Goal: Task Accomplishment & Management: Manage account settings

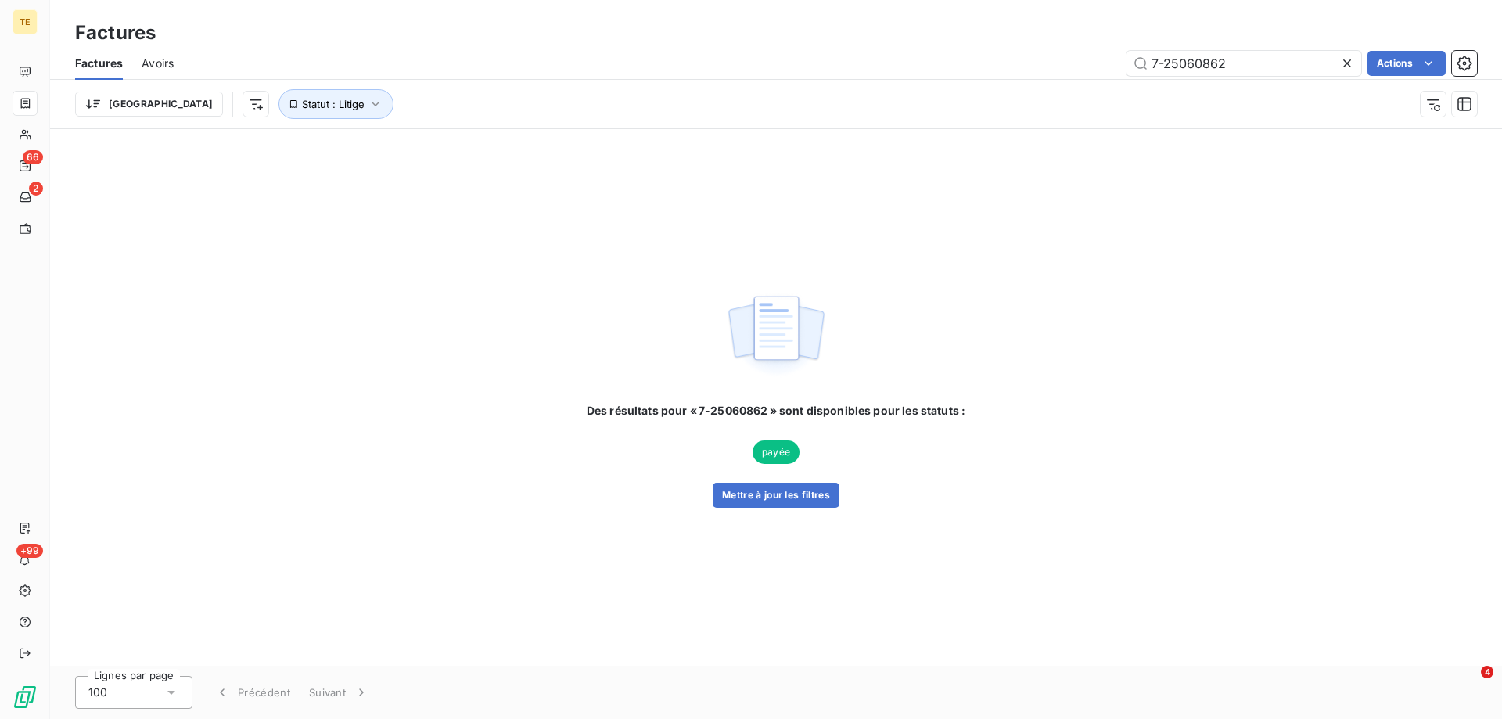
click at [1345, 63] on icon at bounding box center [1348, 64] width 16 height 16
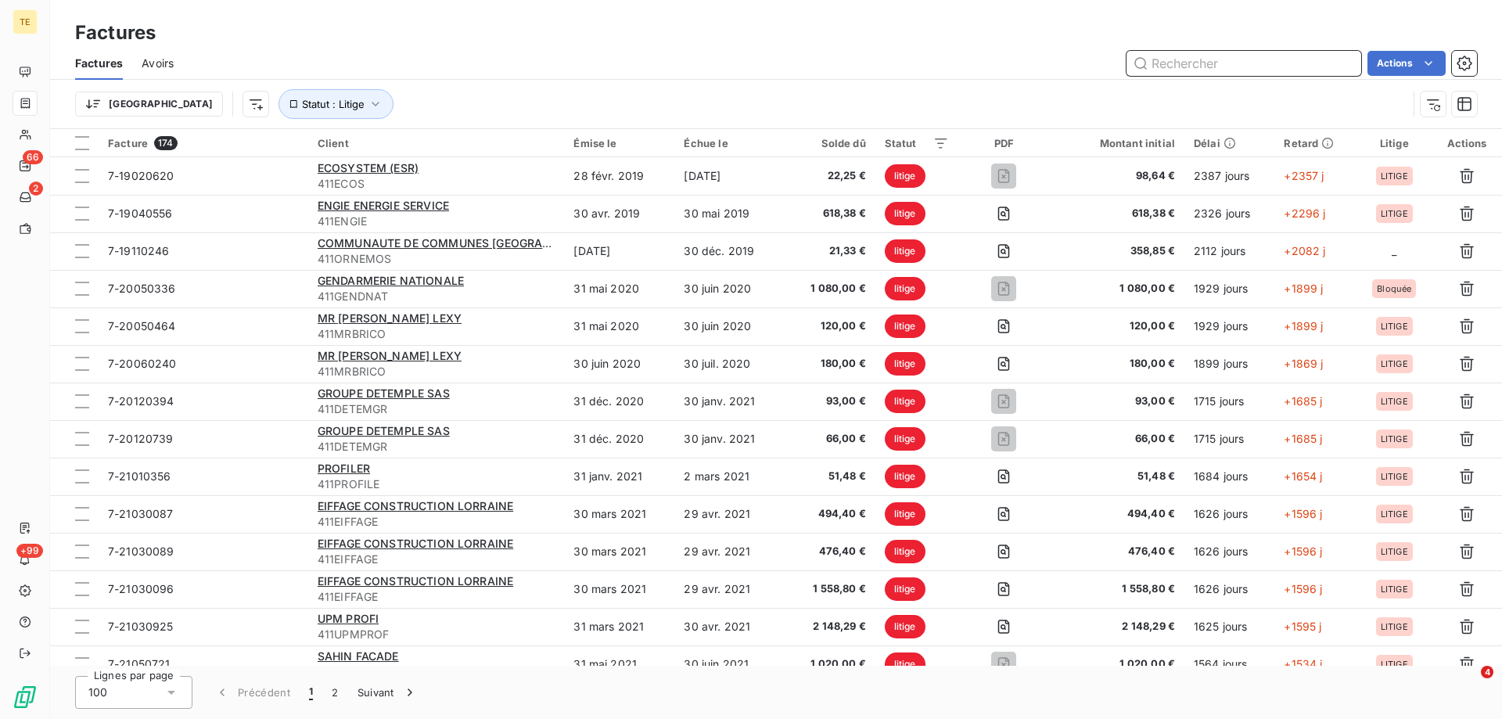
click at [1157, 67] on input "text" at bounding box center [1244, 63] width 235 height 25
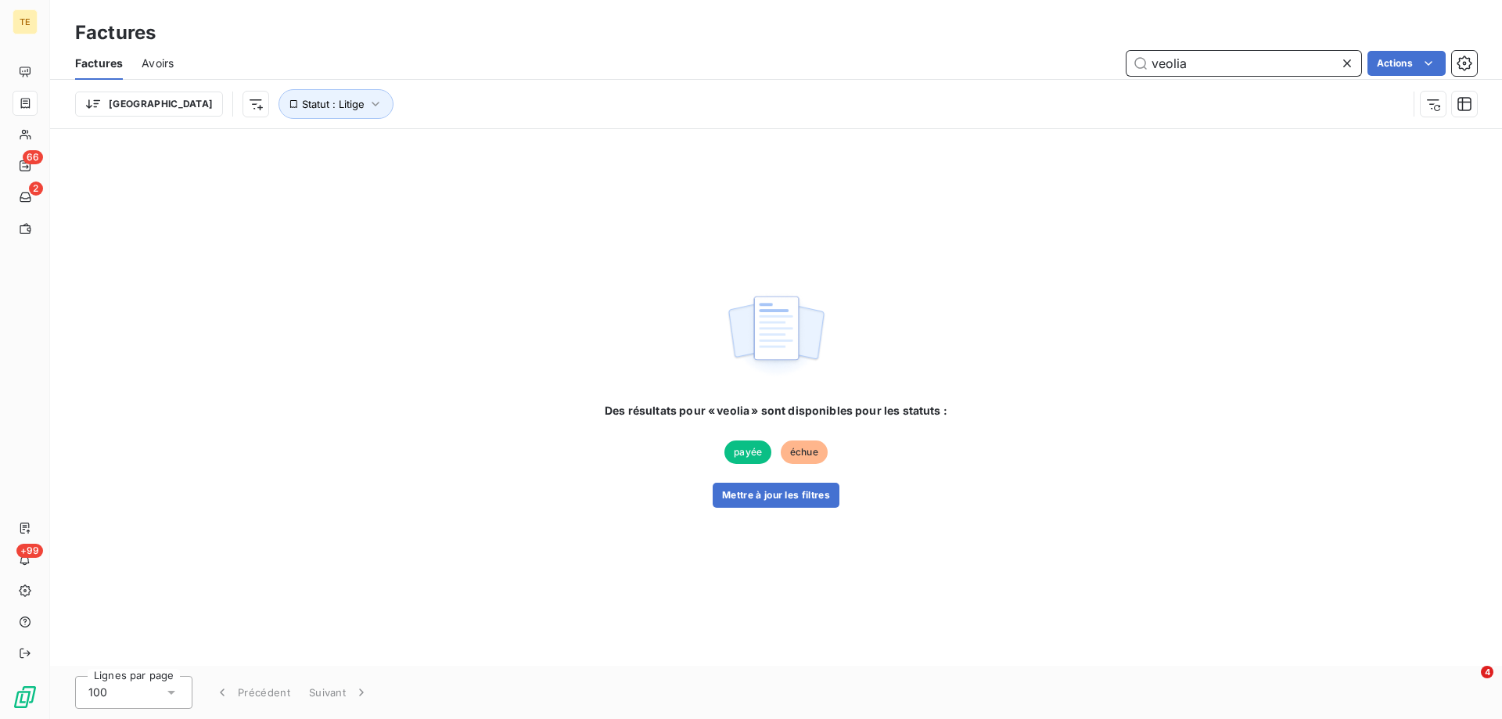
drag, startPoint x: 1230, startPoint y: 71, endPoint x: 1127, endPoint y: 64, distance: 103.5
click at [1127, 64] on input "veolia" at bounding box center [1244, 63] width 235 height 25
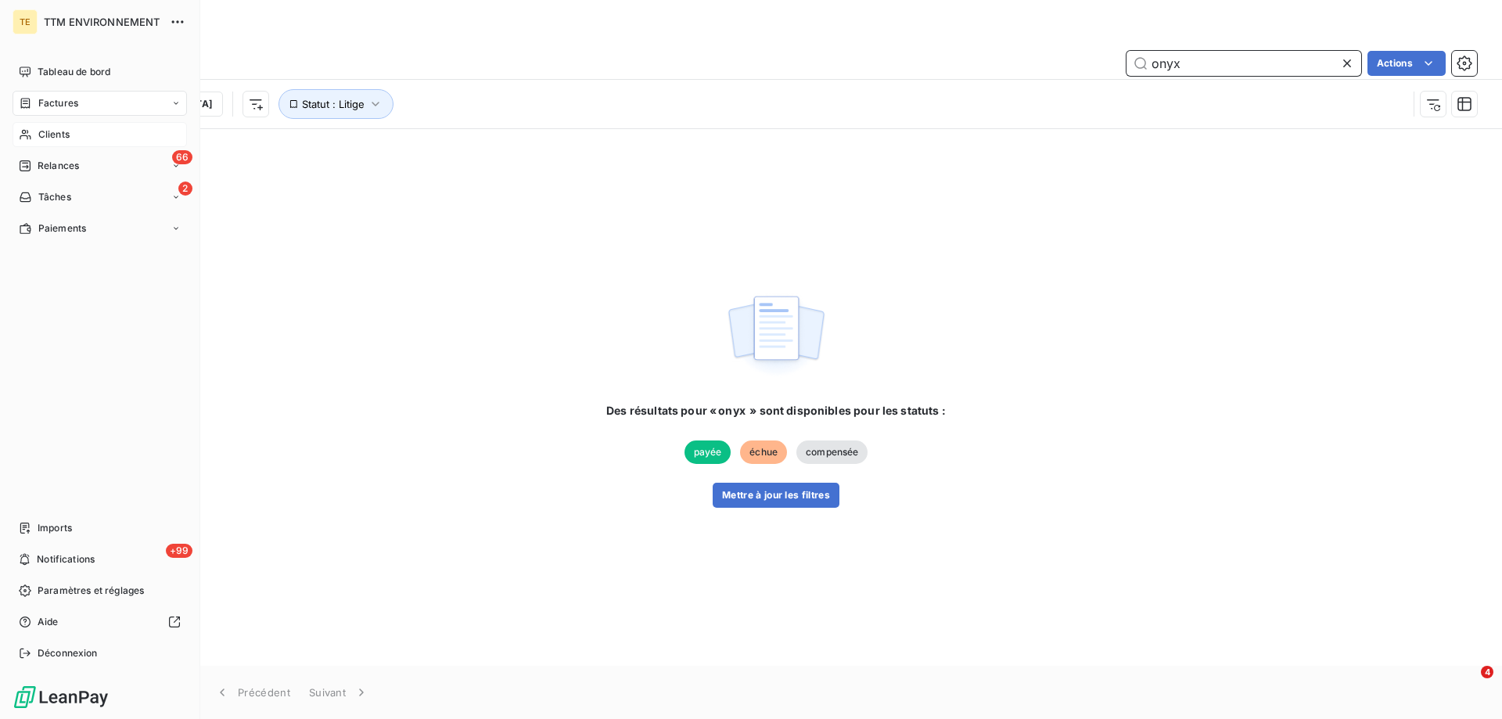
type input "onyx"
click at [65, 140] on span "Clients" at bounding box center [53, 135] width 31 height 14
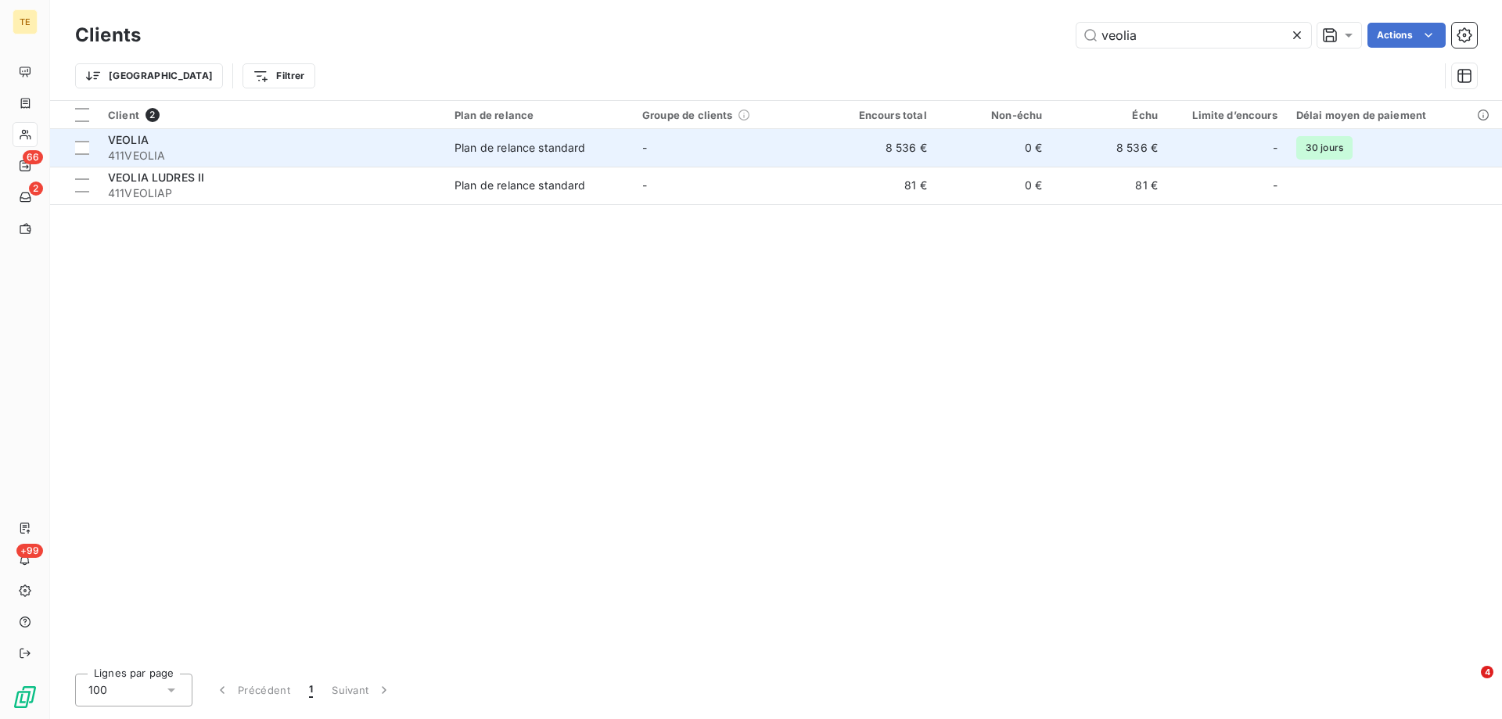
click at [129, 144] on span "VEOLIA" at bounding box center [128, 139] width 41 height 13
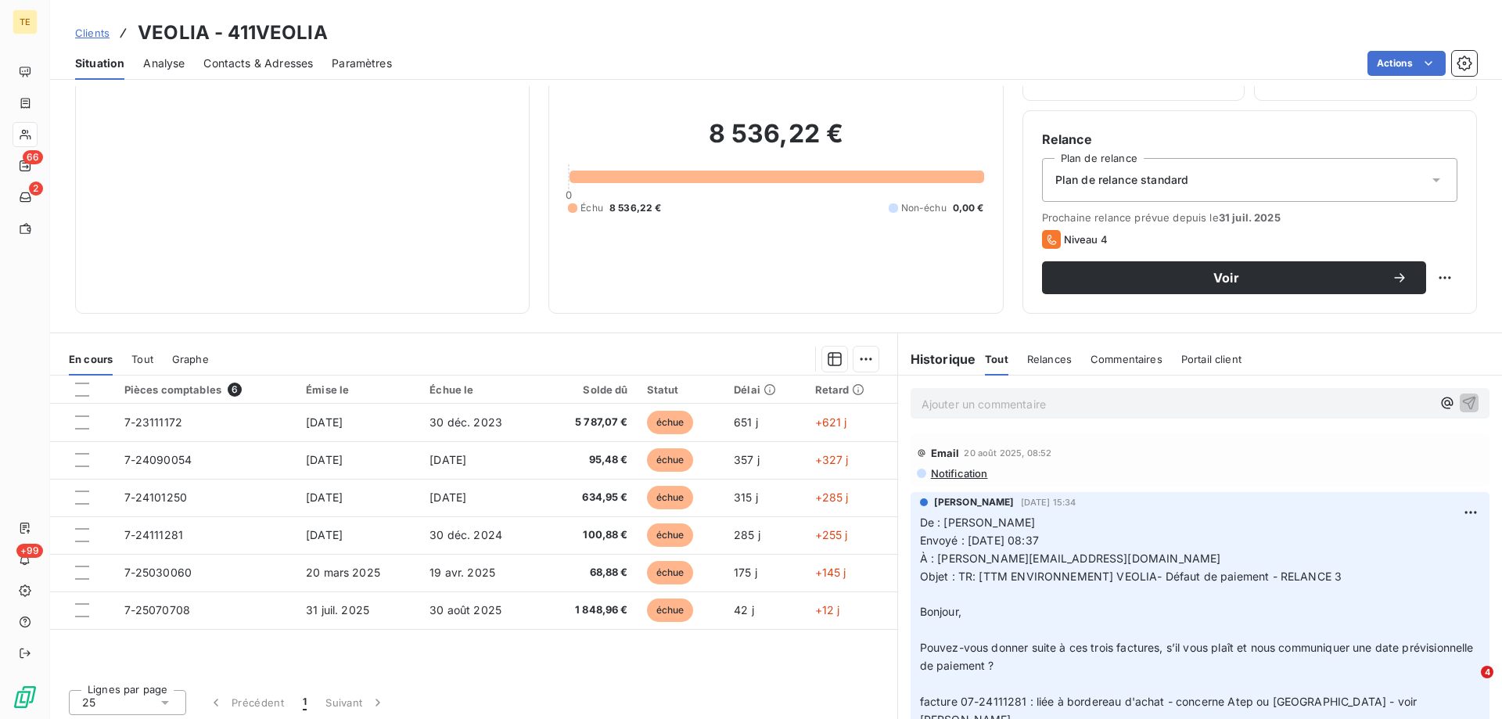
scroll to position [99, 0]
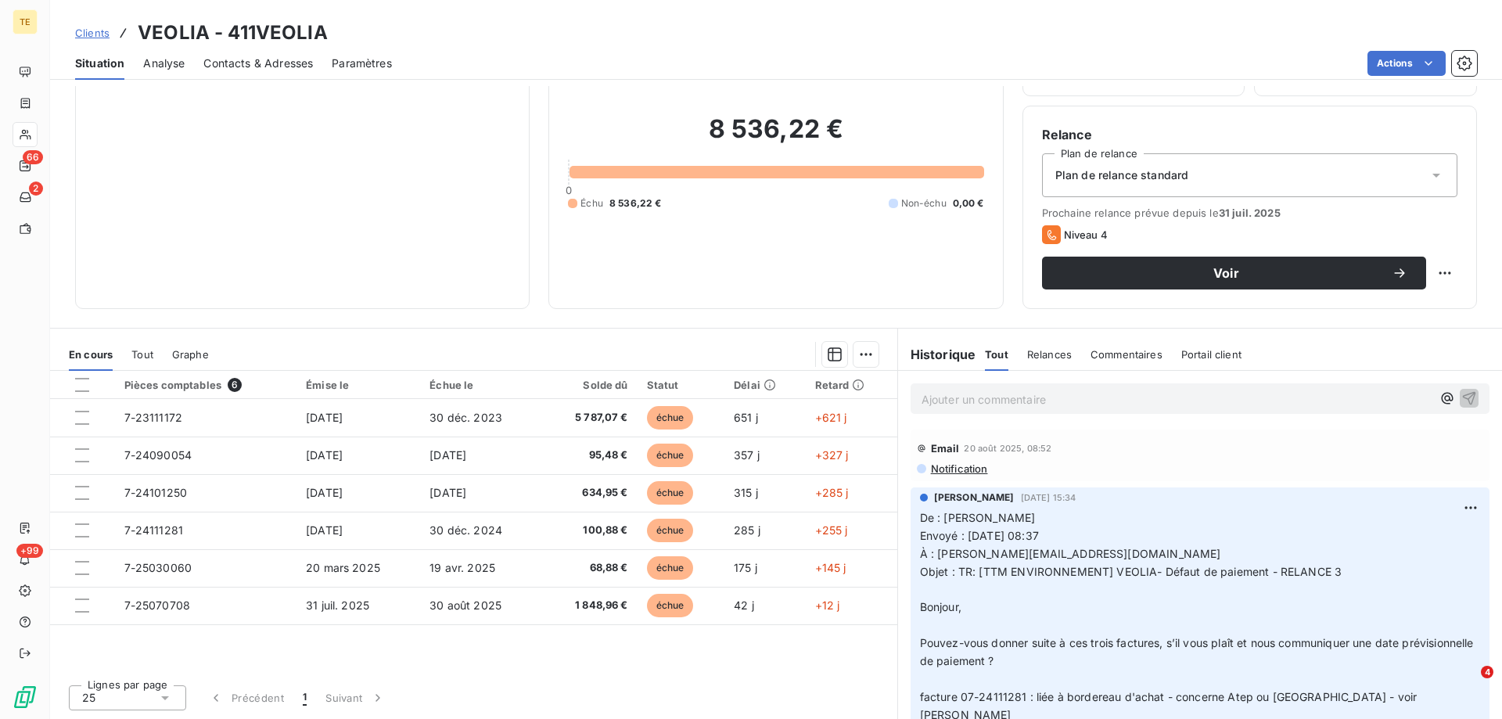
click at [948, 405] on p "Ajouter un commentaire ﻿" at bounding box center [1177, 400] width 510 height 20
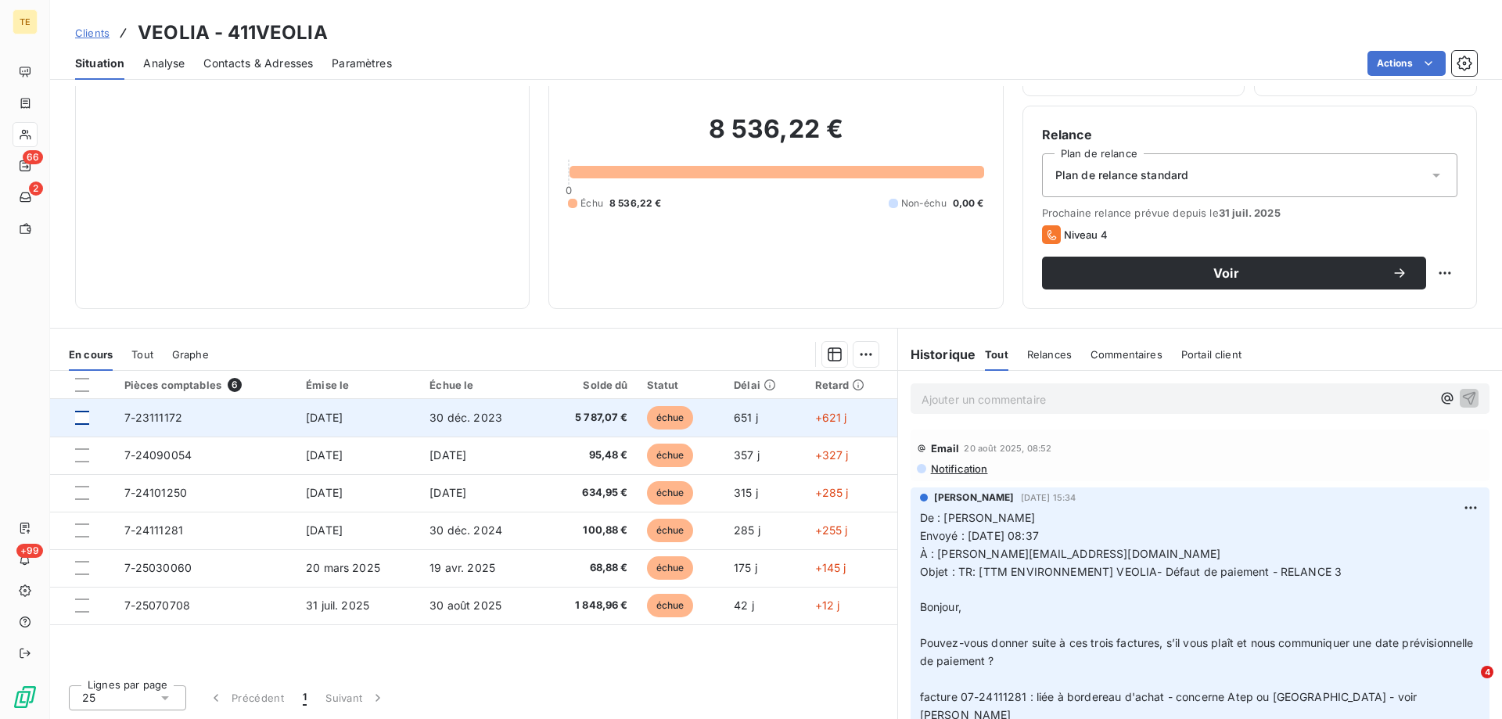
click at [76, 418] on div at bounding box center [82, 418] width 14 height 14
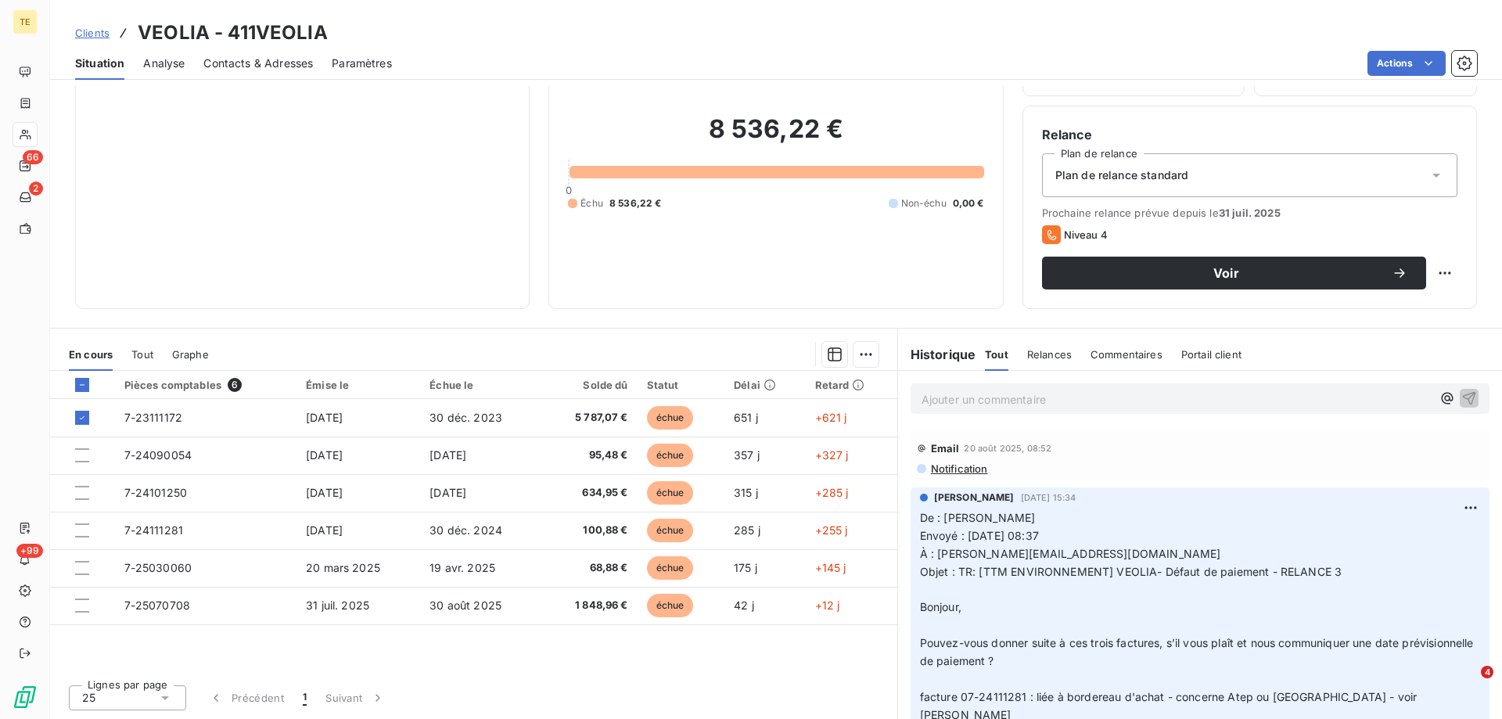
click at [977, 396] on p "Ajouter un commentaire ﻿" at bounding box center [1177, 400] width 510 height 20
click at [856, 357] on html "TE 66 2 +99 Clients VEOLIA - 411VEOLIA Situation Analyse Contacts & Adresses Pa…" at bounding box center [751, 359] width 1502 height 719
click at [715, 389] on div "Mettre en litige (1 facture)" at bounding box center [726, 388] width 276 height 25
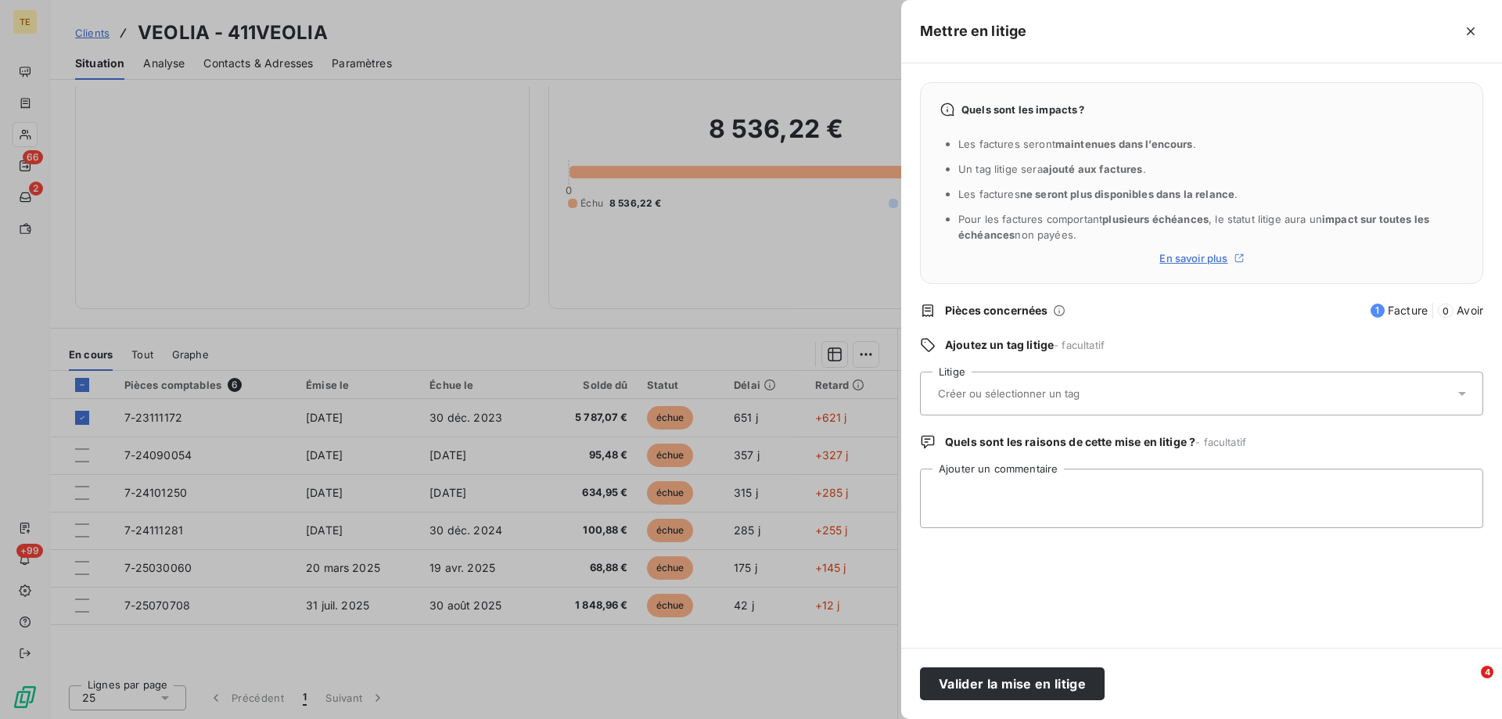
click at [955, 376] on div at bounding box center [1201, 394] width 563 height 44
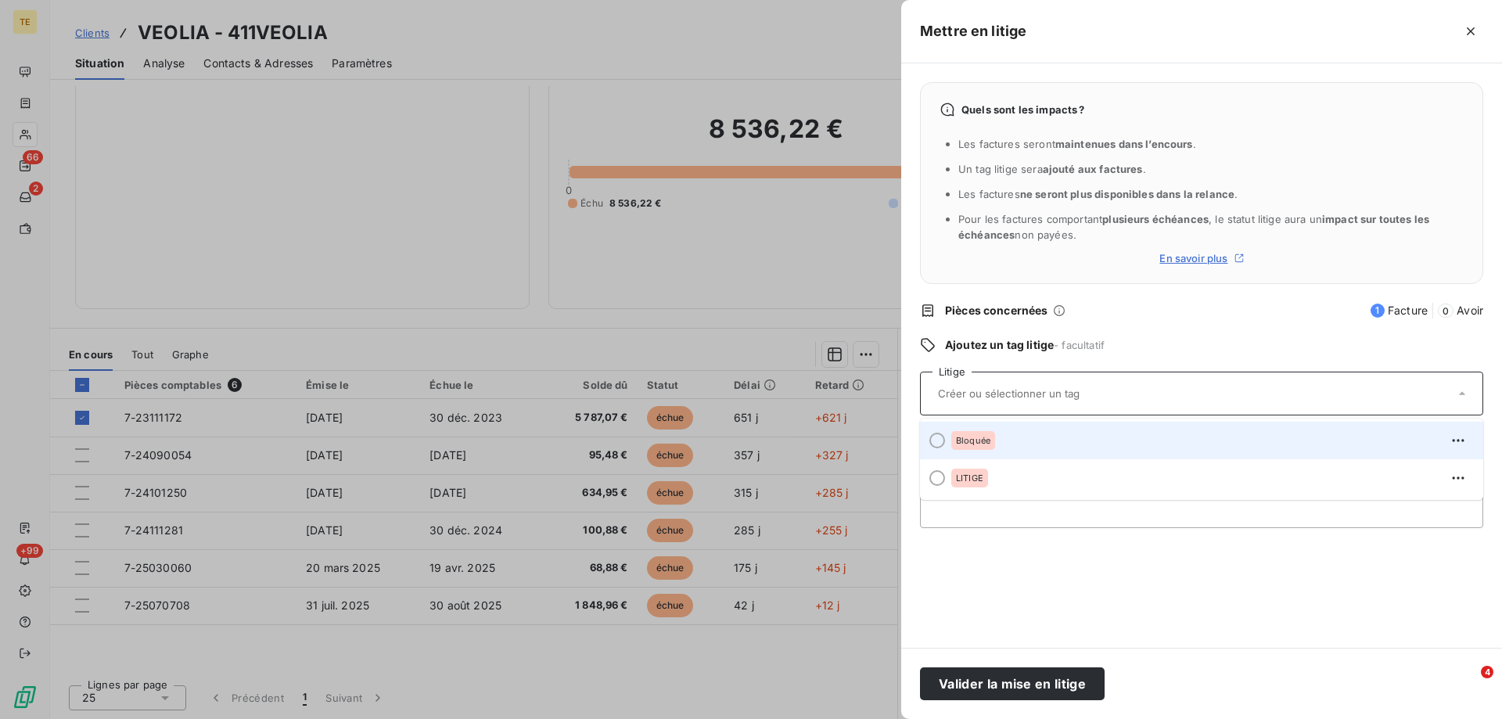
click at [959, 440] on span "Bloquée" at bounding box center [973, 440] width 34 height 9
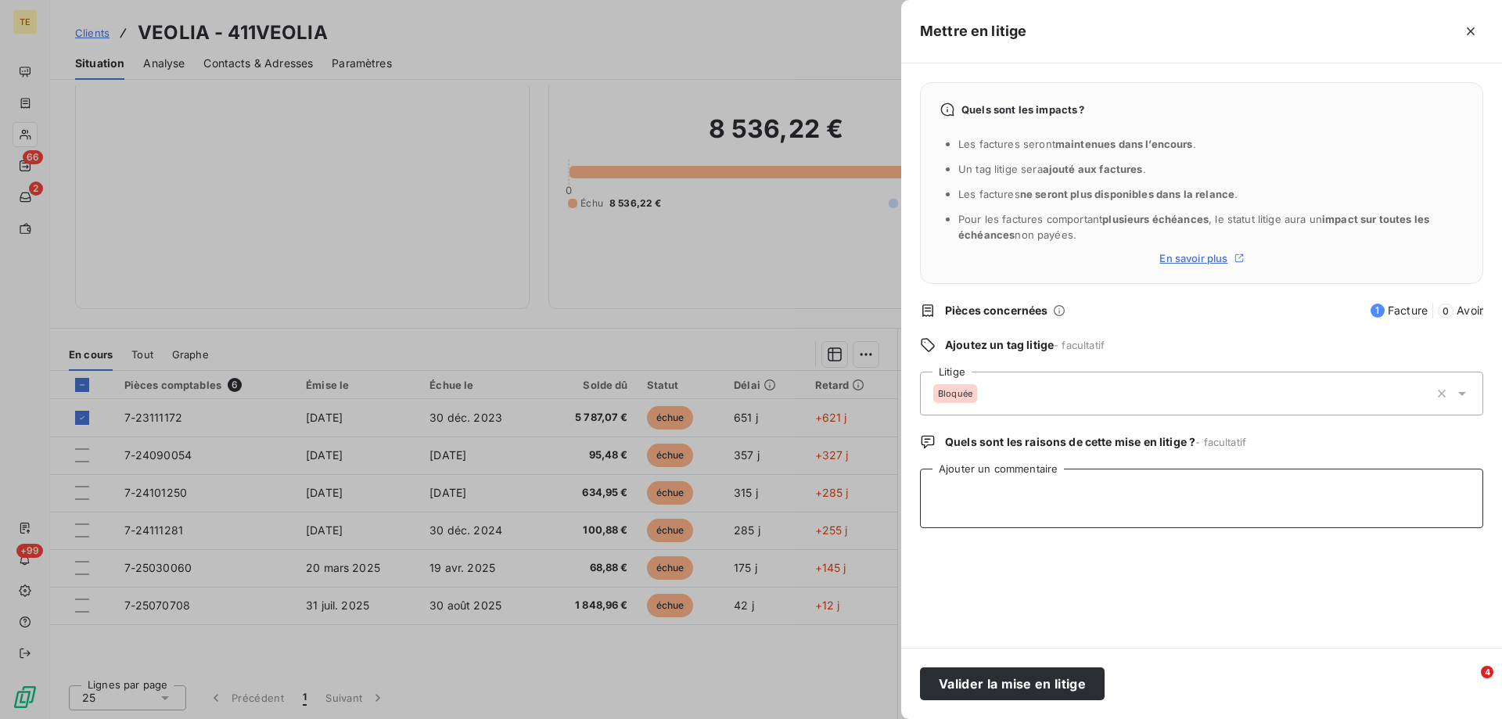
click at [955, 473] on textarea "Ajouter un commentaire" at bounding box center [1201, 498] width 563 height 59
paste textarea "De: [PERSON_NAME] <[PERSON_NAME][EMAIL_ADDRESS][DOMAIN_NAME]> Envoyé: [DATE] 10…"
type textarea "De: [PERSON_NAME] <[PERSON_NAME][EMAIL_ADDRESS][DOMAIN_NAME]> Envoyé: [DATE] 10…"
click at [1060, 682] on button "Valider la mise en litige" at bounding box center [1012, 683] width 185 height 33
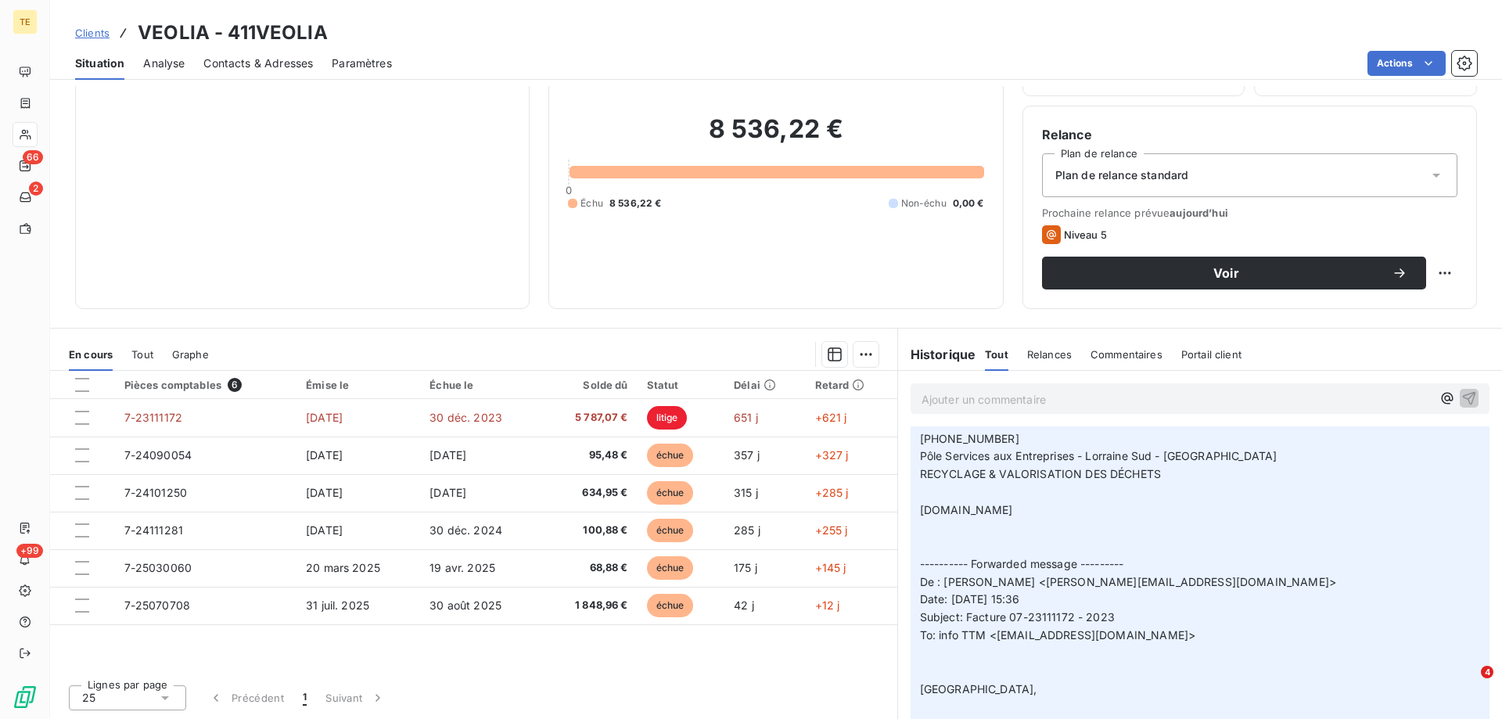
scroll to position [0, 0]
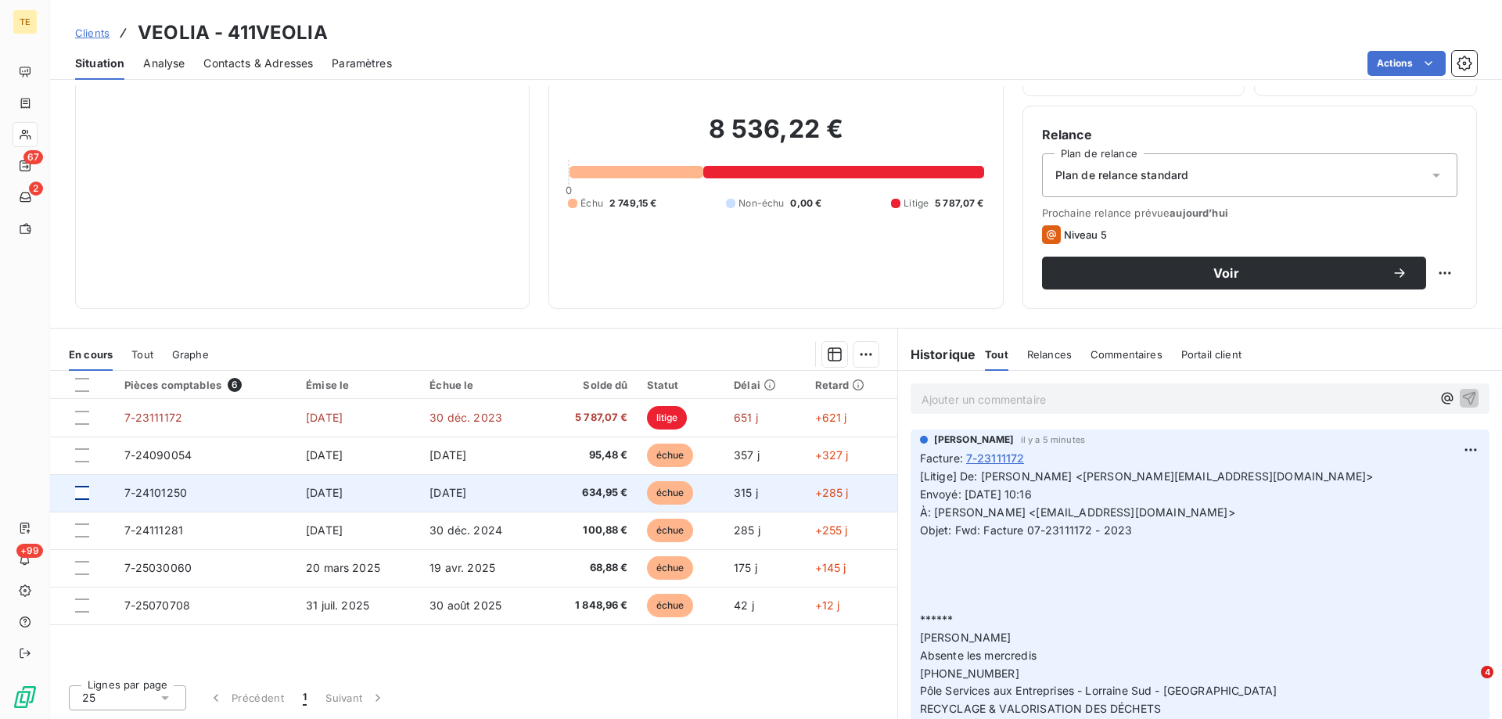
click at [83, 499] on div at bounding box center [82, 493] width 14 height 14
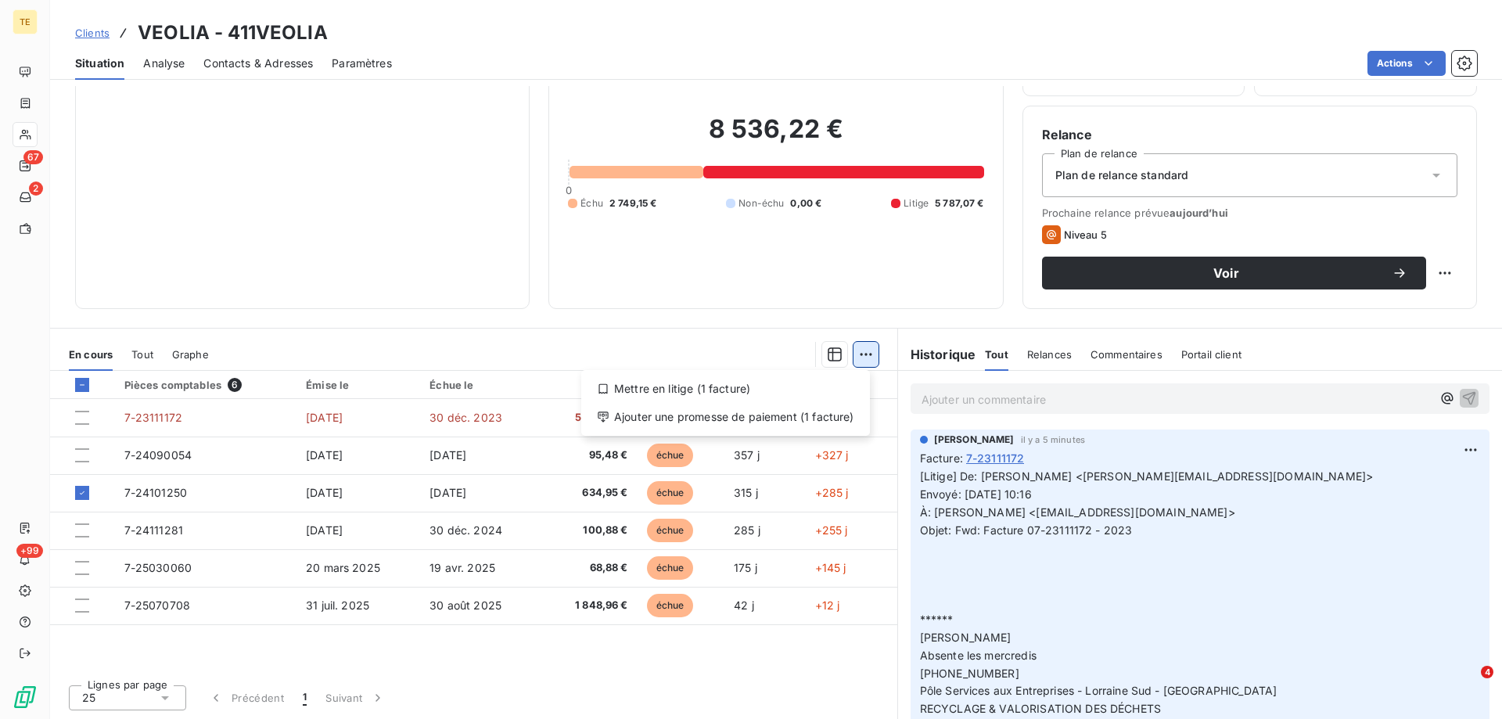
click at [863, 363] on html "TE 67 2 +99 Clients VEOLIA - 411VEOLIA Situation Analyse Contacts & Adresses Pa…" at bounding box center [751, 359] width 1502 height 719
click at [941, 401] on html "TE 67 2 +99 Clients VEOLIA - 411VEOLIA Situation Analyse Contacts & Adresses Pa…" at bounding box center [751, 359] width 1502 height 719
click at [934, 401] on p "Ajouter un commentaire ﻿" at bounding box center [1177, 400] width 510 height 20
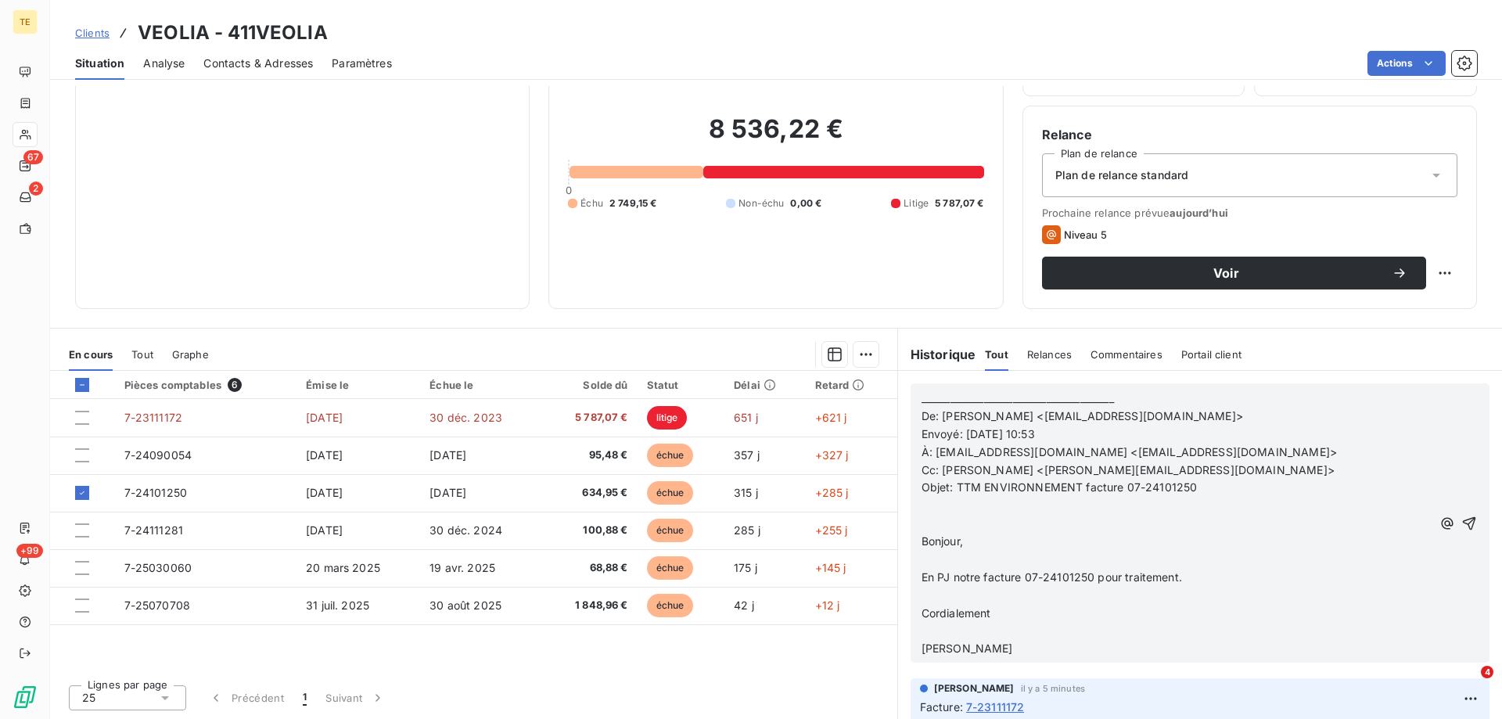
click at [930, 520] on p "﻿" at bounding box center [1177, 524] width 510 height 18
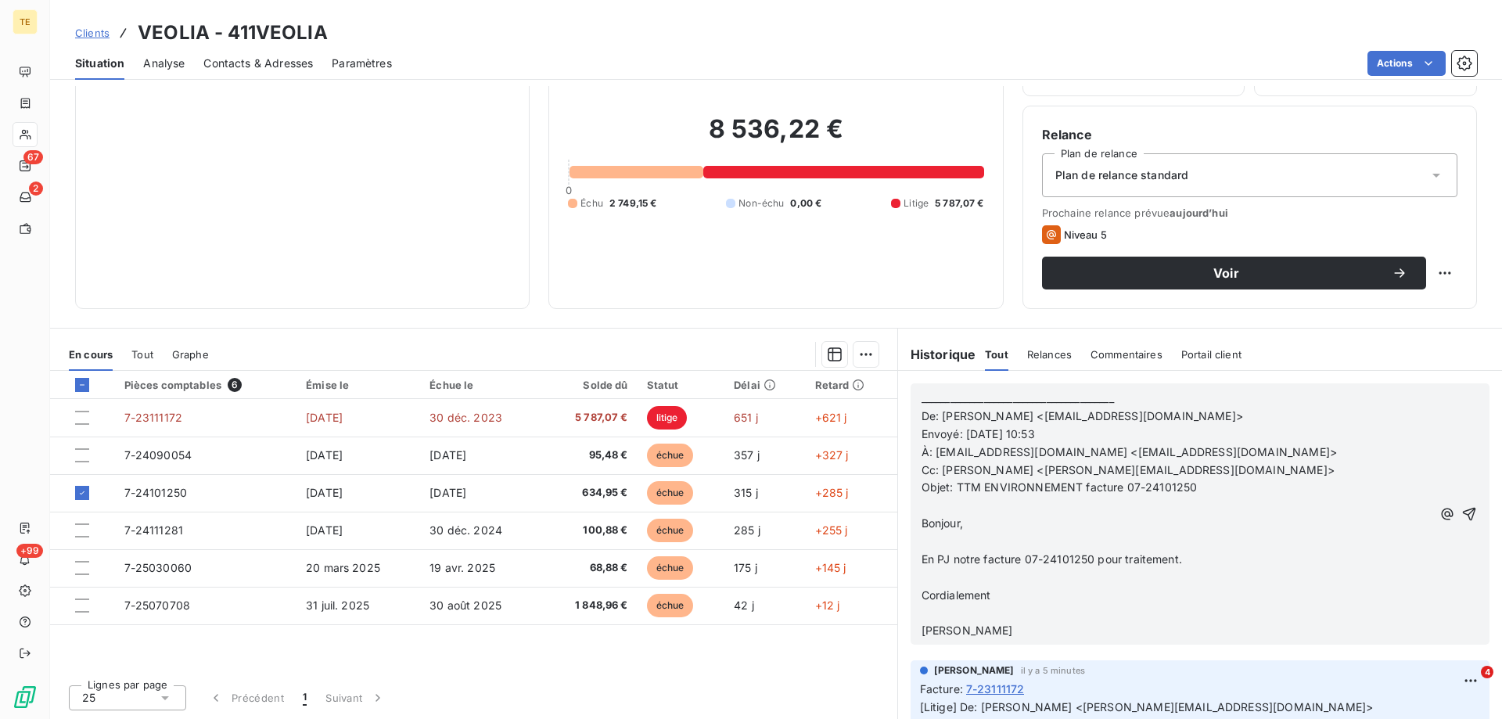
drag, startPoint x: 1441, startPoint y: 509, endPoint x: 1225, endPoint y: 480, distance: 218.8
click at [1225, 480] on div "________________________________________ De: [PERSON_NAME] <[EMAIL_ADDRESS][DOM…" at bounding box center [1200, 514] width 557 height 252
click at [1207, 488] on p "Objet: TTM ENVIRONNEMENT facture 07-24101250" at bounding box center [1177, 488] width 510 height 18
click at [1200, 487] on span "Objet: TTM ENVIRONNEMENT facture 07-24101250 - BDC manquant" at bounding box center [1105, 486] width 366 height 13
drag, startPoint x: 1301, startPoint y: 486, endPoint x: 1243, endPoint y: 486, distance: 57.9
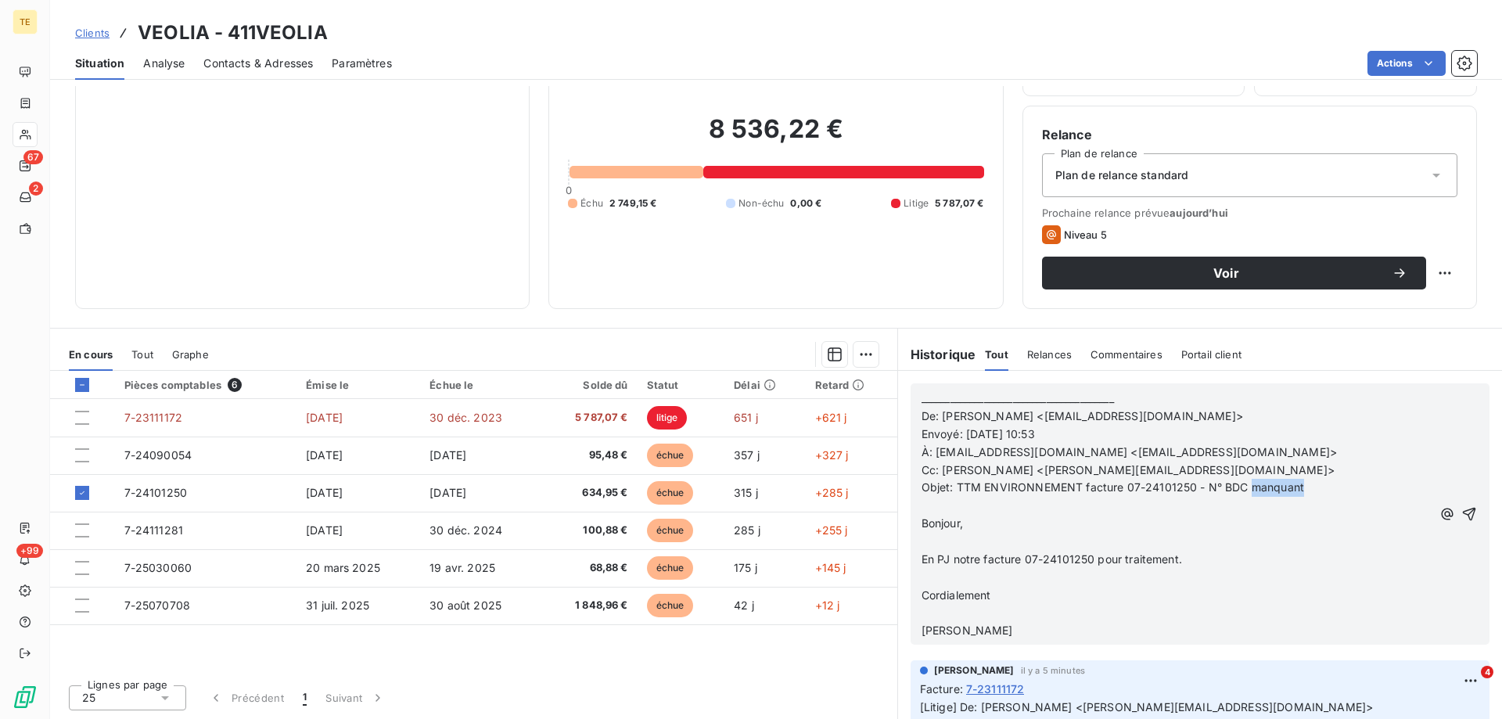
click at [1243, 486] on p "Objet: TTM ENVIRONNEMENT facture 07-24101250 - N° BDC manquant" at bounding box center [1177, 488] width 510 height 18
click at [1239, 487] on span "Objet: TTM ENVIRONNEMENT facture 07-24101250 - N° BDC manquant" at bounding box center [1113, 486] width 383 height 13
drag, startPoint x: 1363, startPoint y: 491, endPoint x: 1302, endPoint y: 491, distance: 61.0
click at [1302, 491] on p "Objet: TTM ENVIRONNEMENT facture 07-24101250 - N° BDC 108890017 manquant" at bounding box center [1177, 488] width 510 height 18
click at [1462, 517] on icon "button" at bounding box center [1470, 514] width 16 height 16
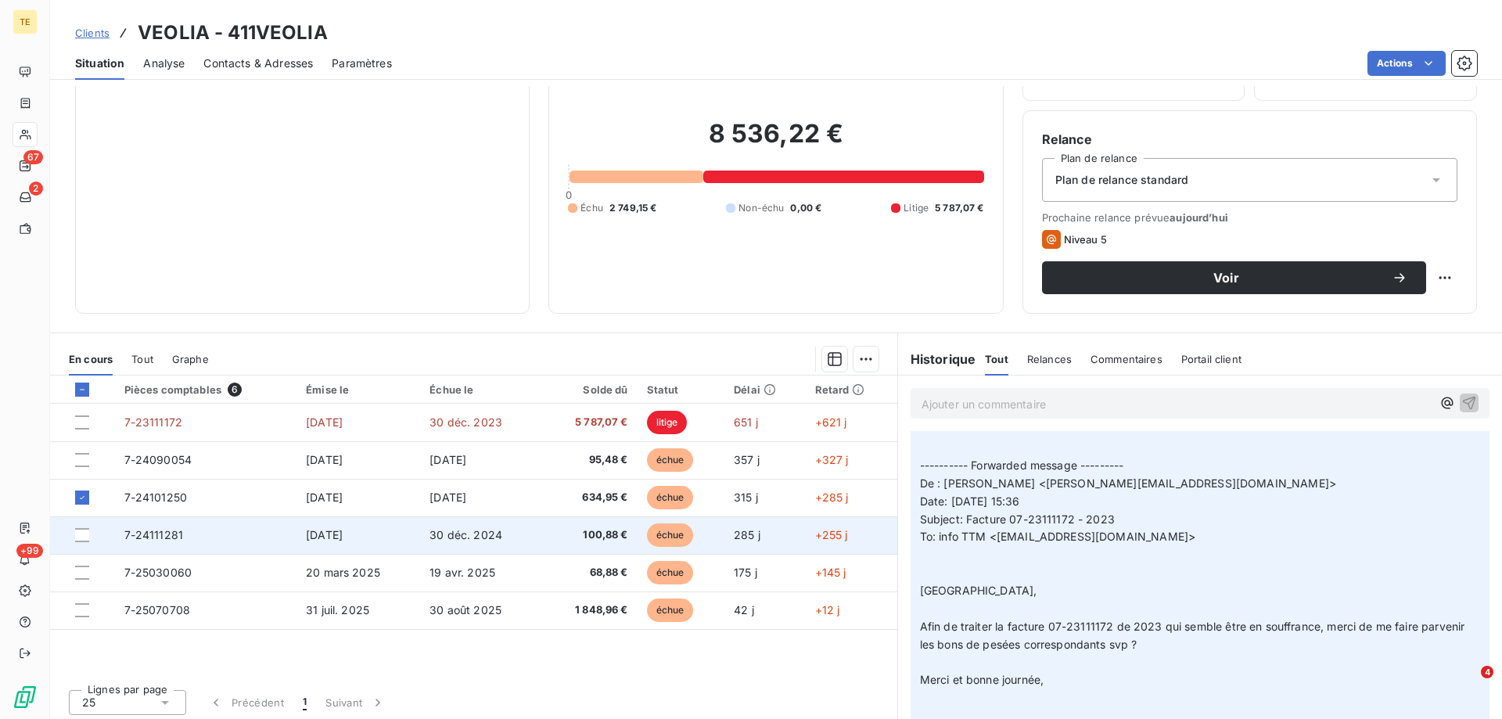
scroll to position [99, 0]
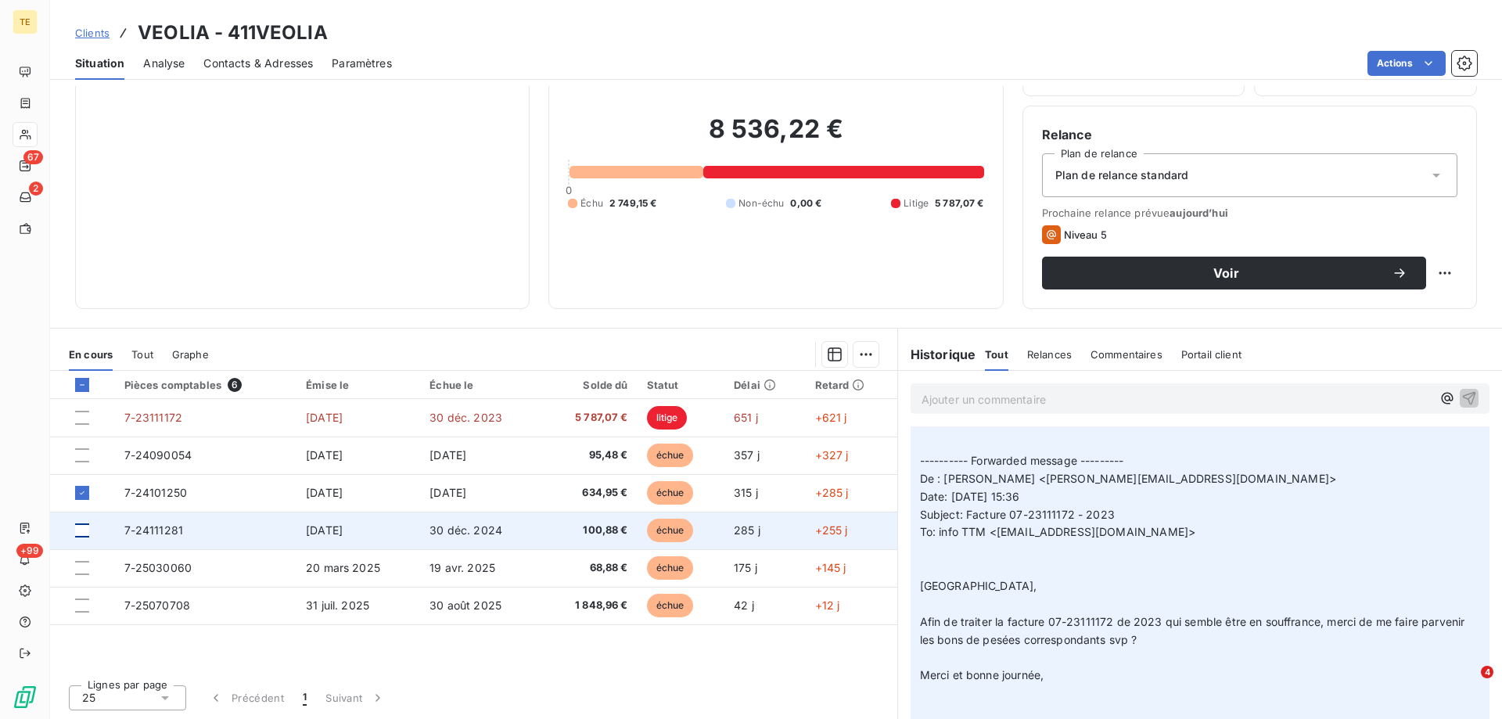
click at [79, 534] on div at bounding box center [82, 530] width 14 height 14
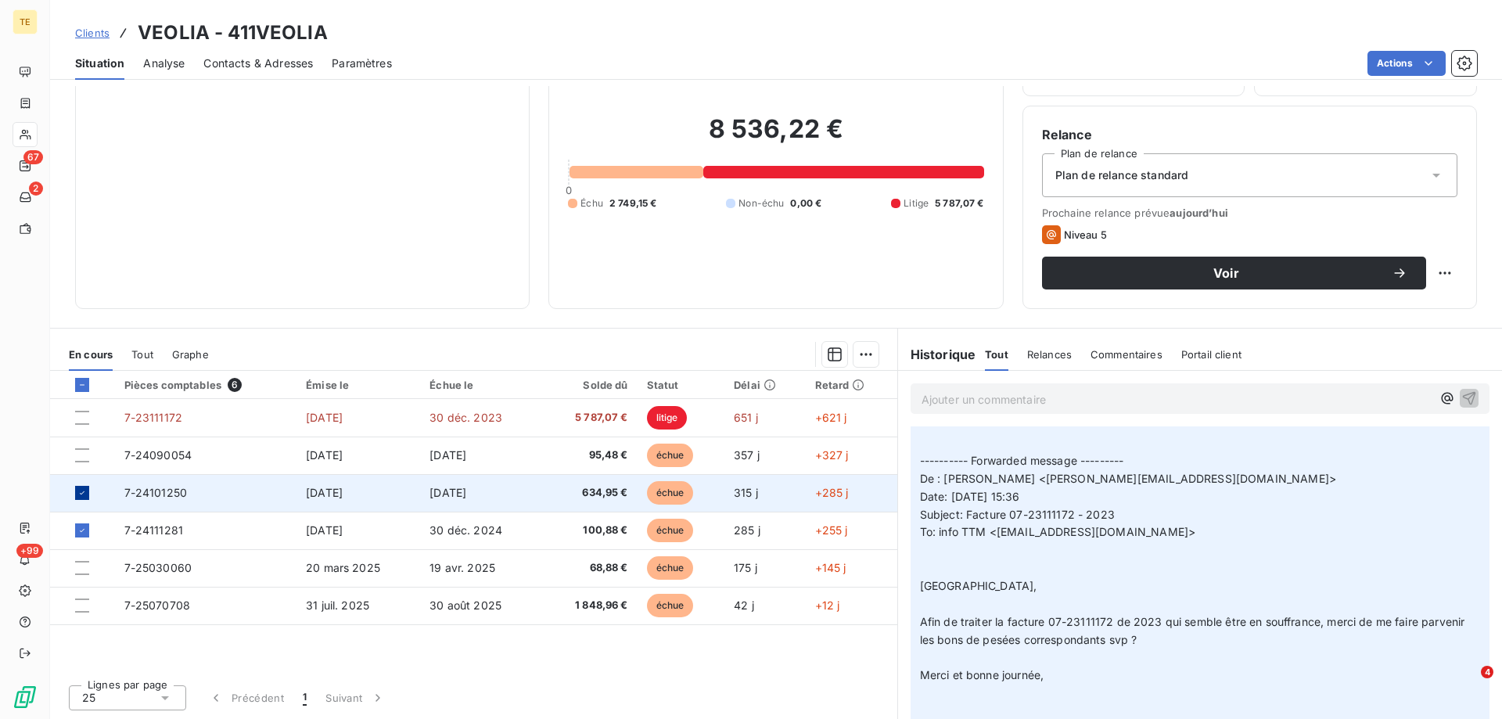
click at [81, 490] on icon at bounding box center [81, 492] width 9 height 9
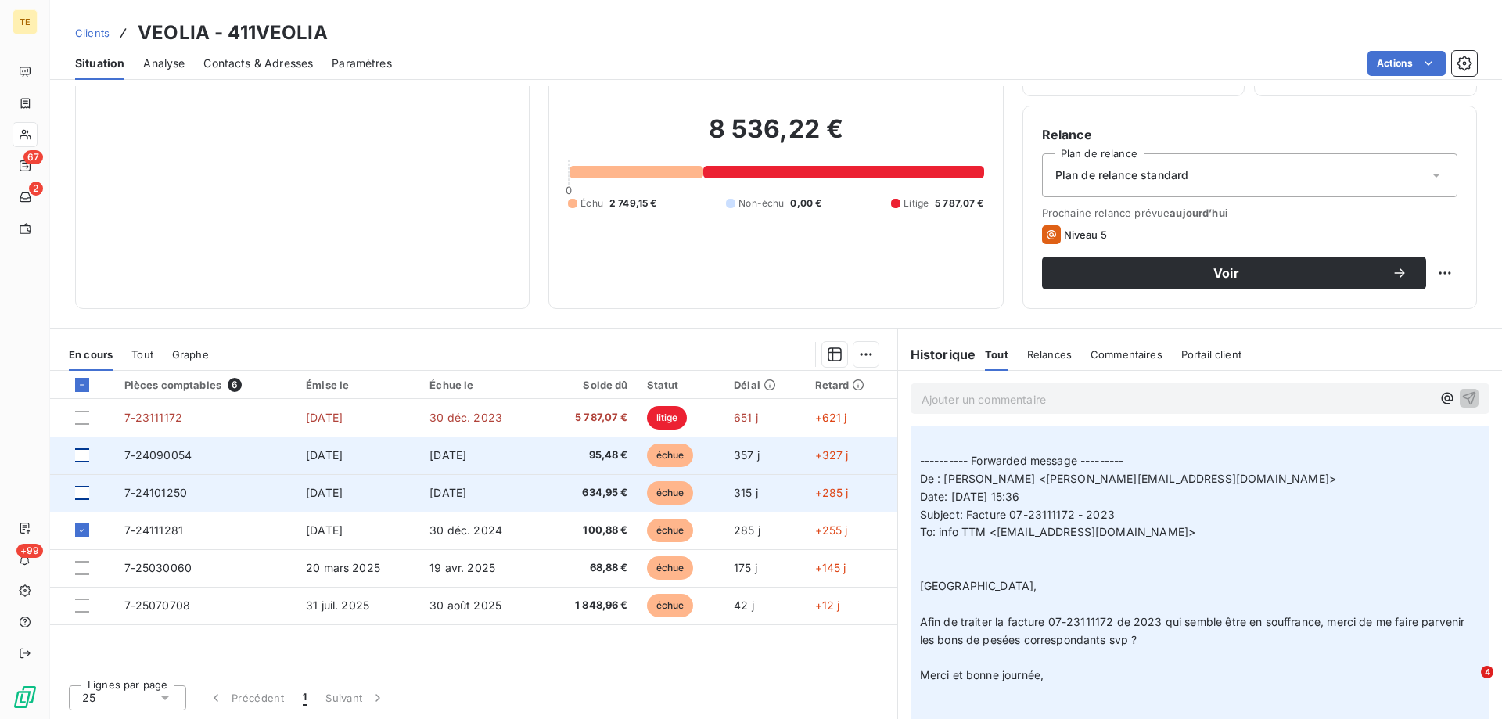
click at [83, 455] on div at bounding box center [82, 455] width 14 height 14
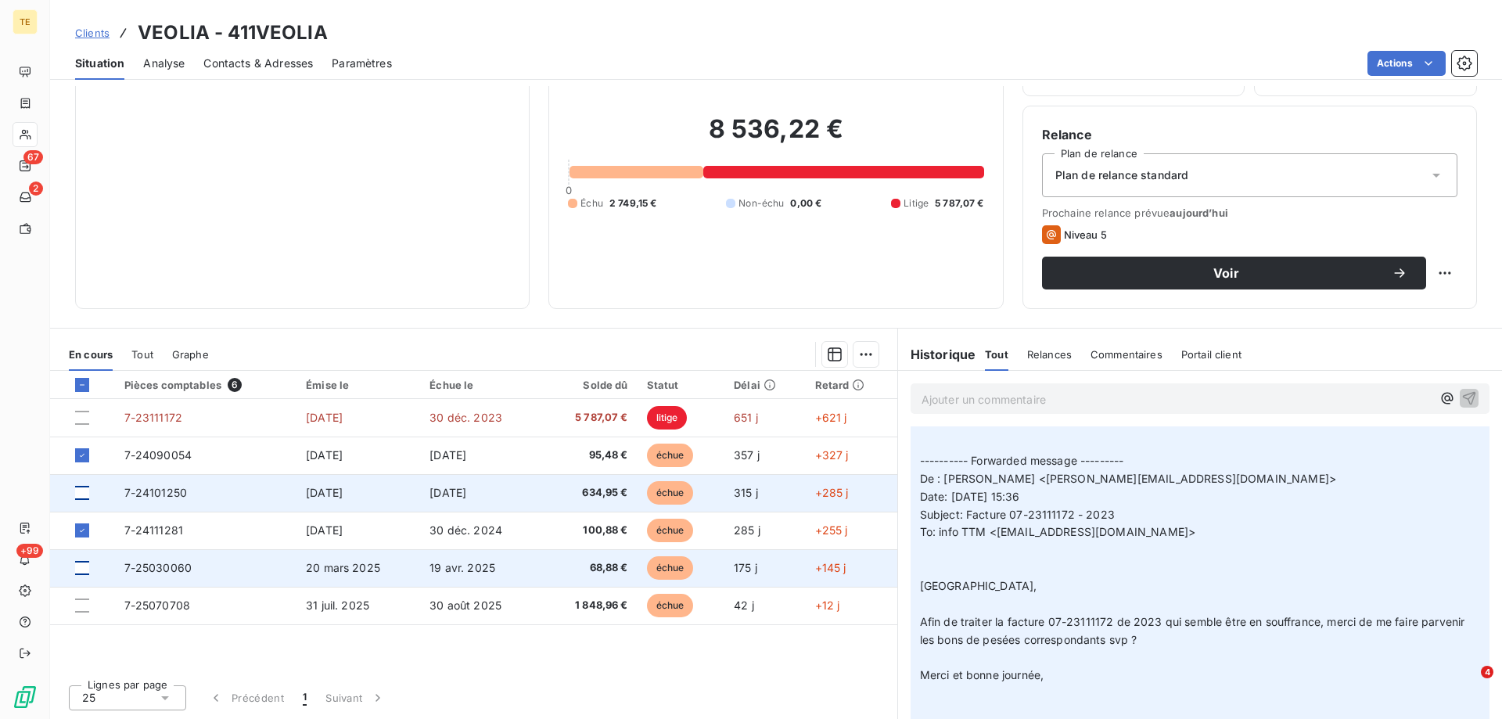
click at [80, 572] on div at bounding box center [82, 568] width 14 height 14
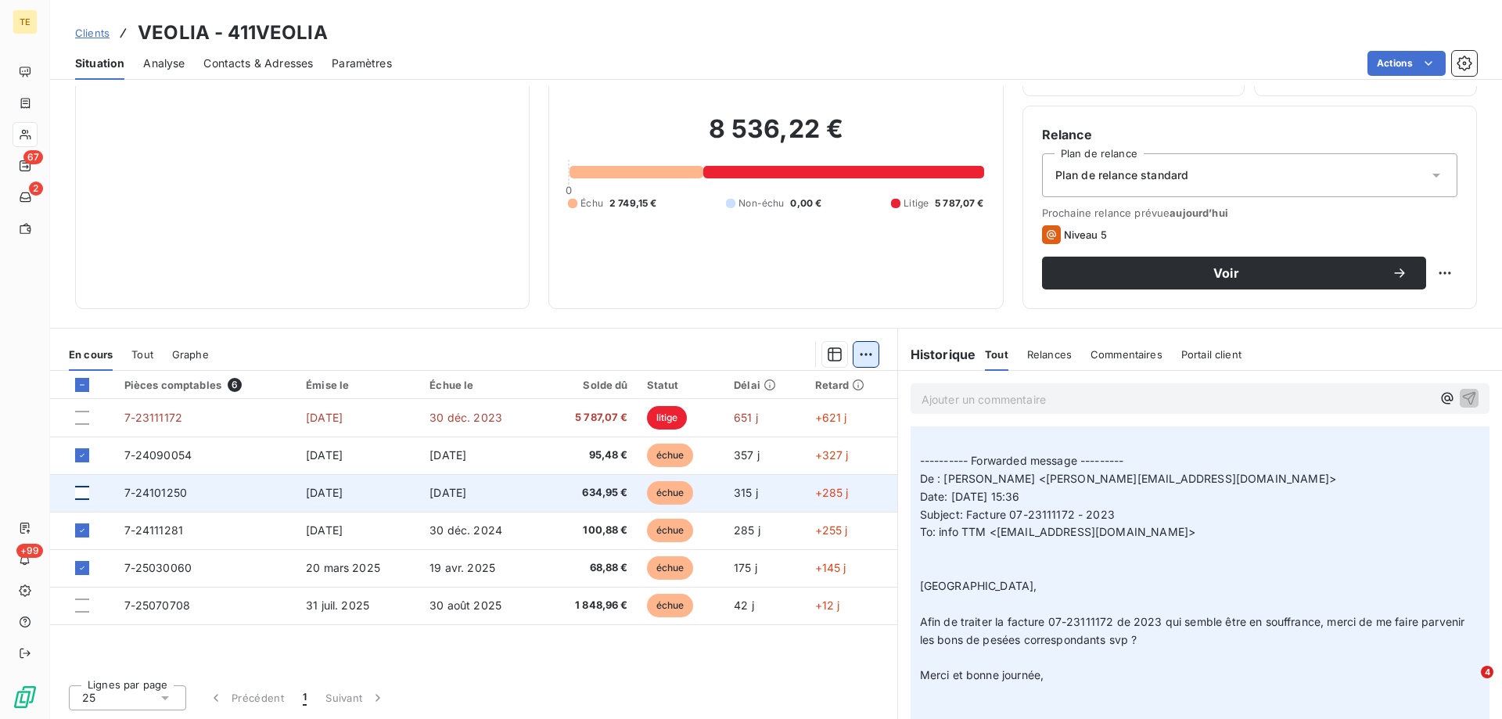
click at [863, 359] on html "TE 67 2 +99 Clients VEOLIA - 411VEOLIA Situation Analyse Contacts & Adresses Pa…" at bounding box center [751, 359] width 1502 height 719
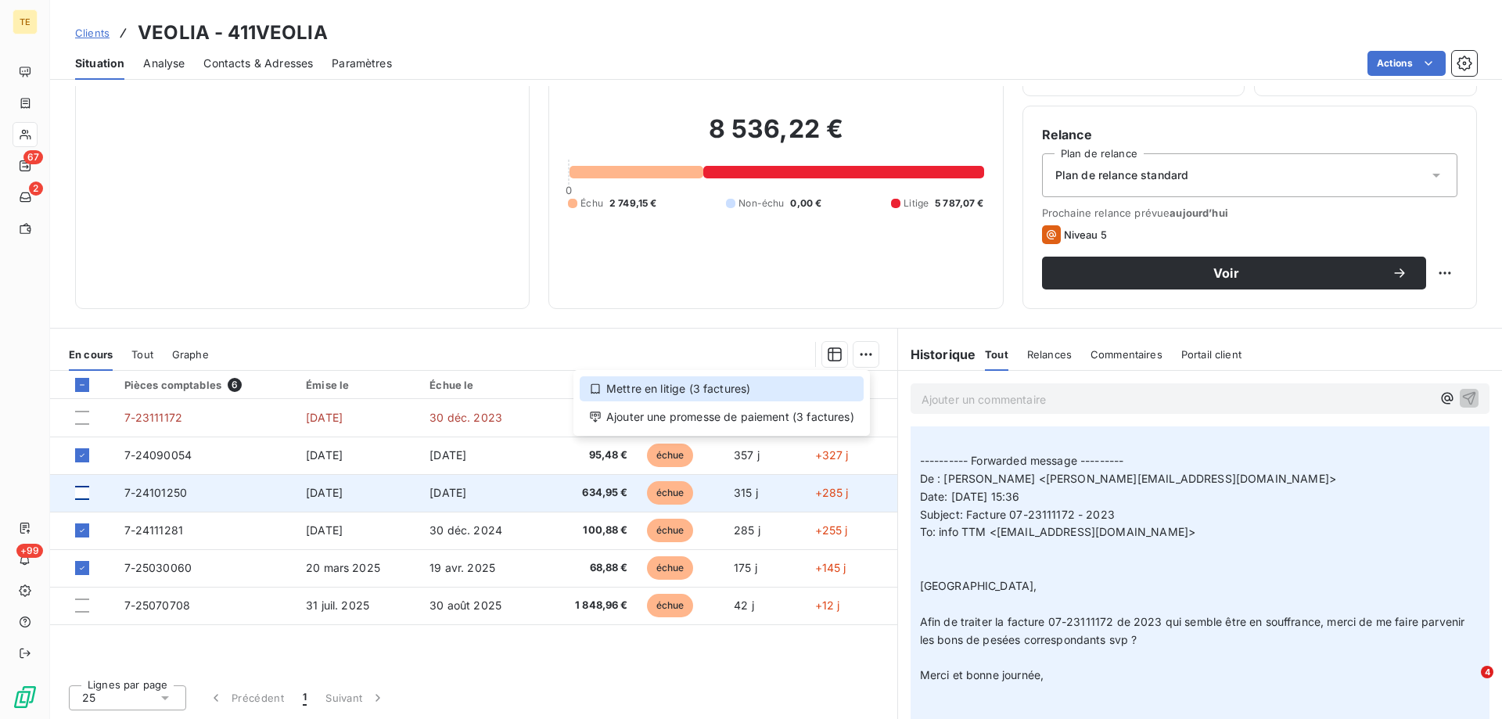
click at [691, 381] on div "Mettre en litige (3 factures)" at bounding box center [722, 388] width 284 height 25
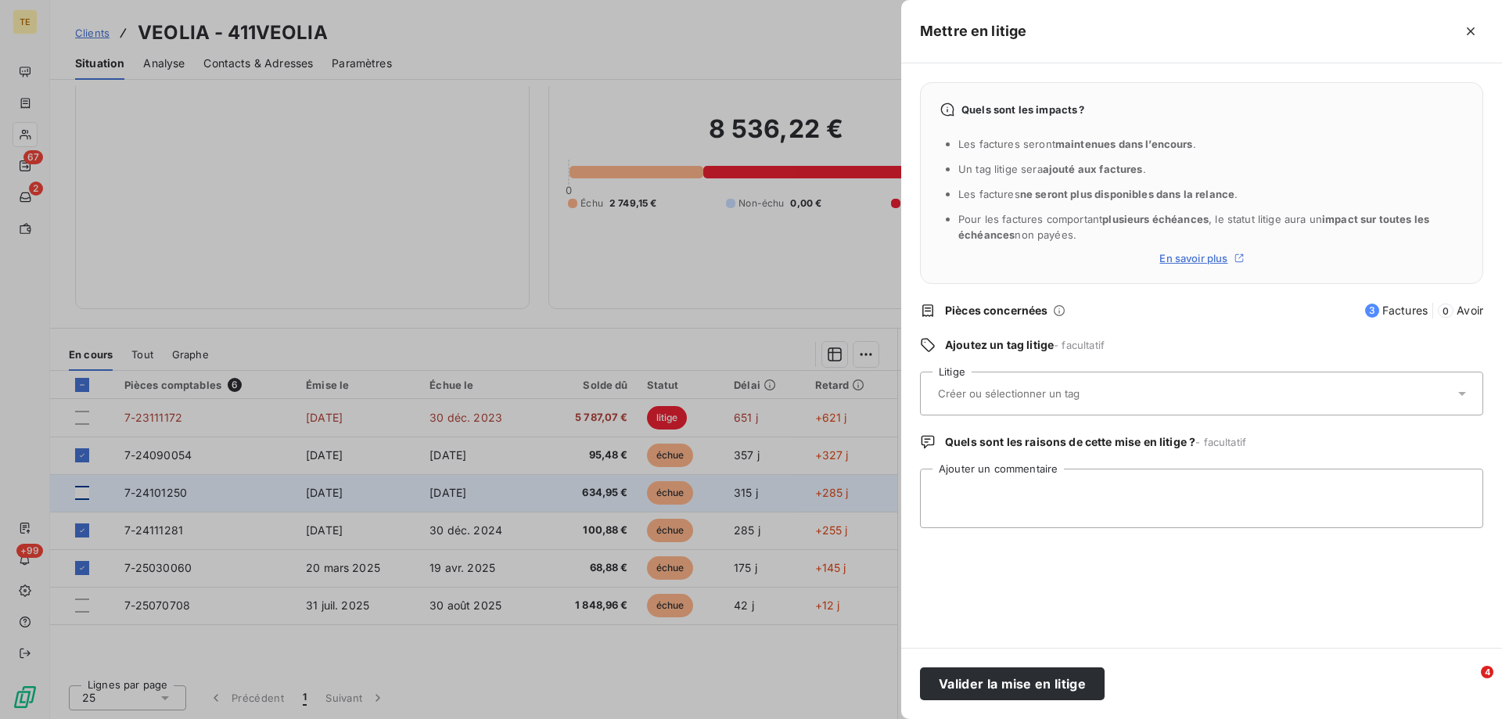
click at [953, 383] on div at bounding box center [1194, 393] width 521 height 33
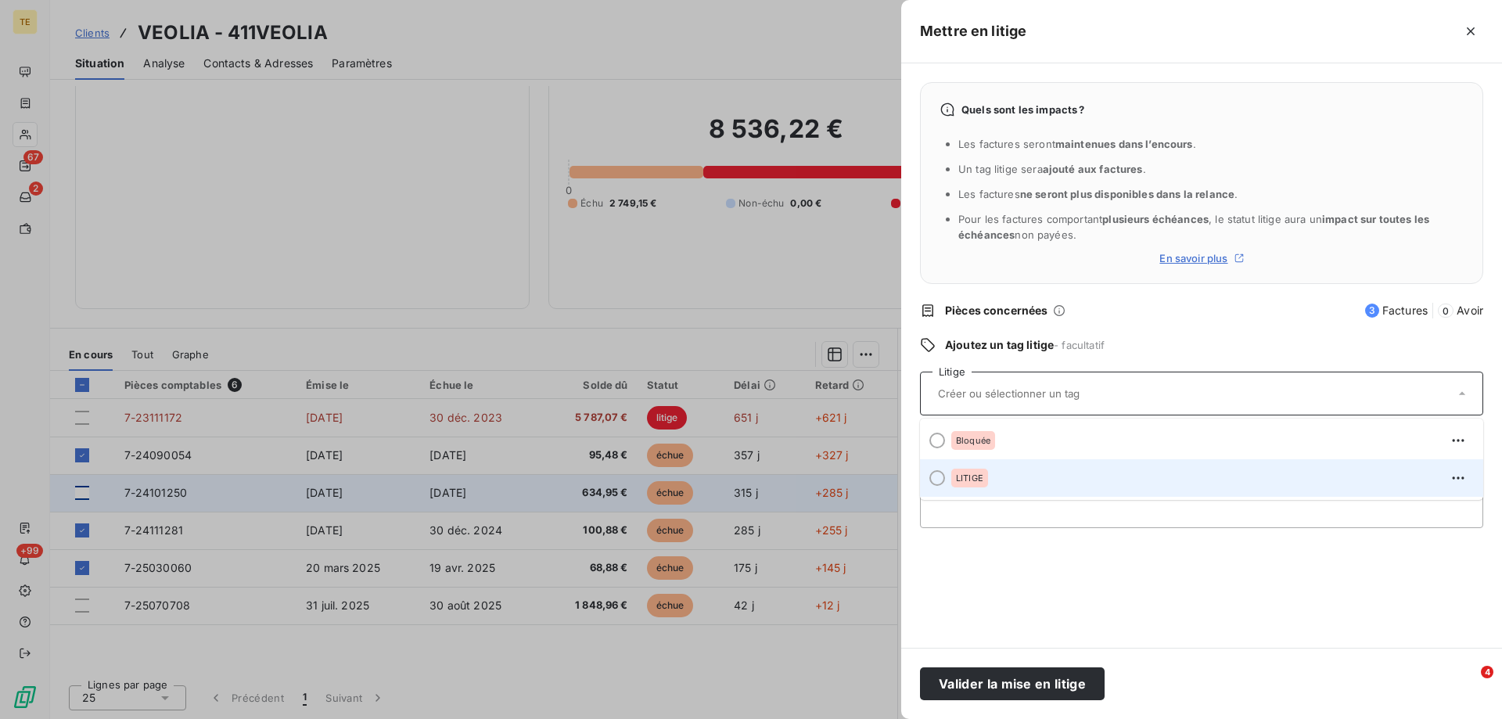
click at [941, 484] on div at bounding box center [938, 478] width 16 height 16
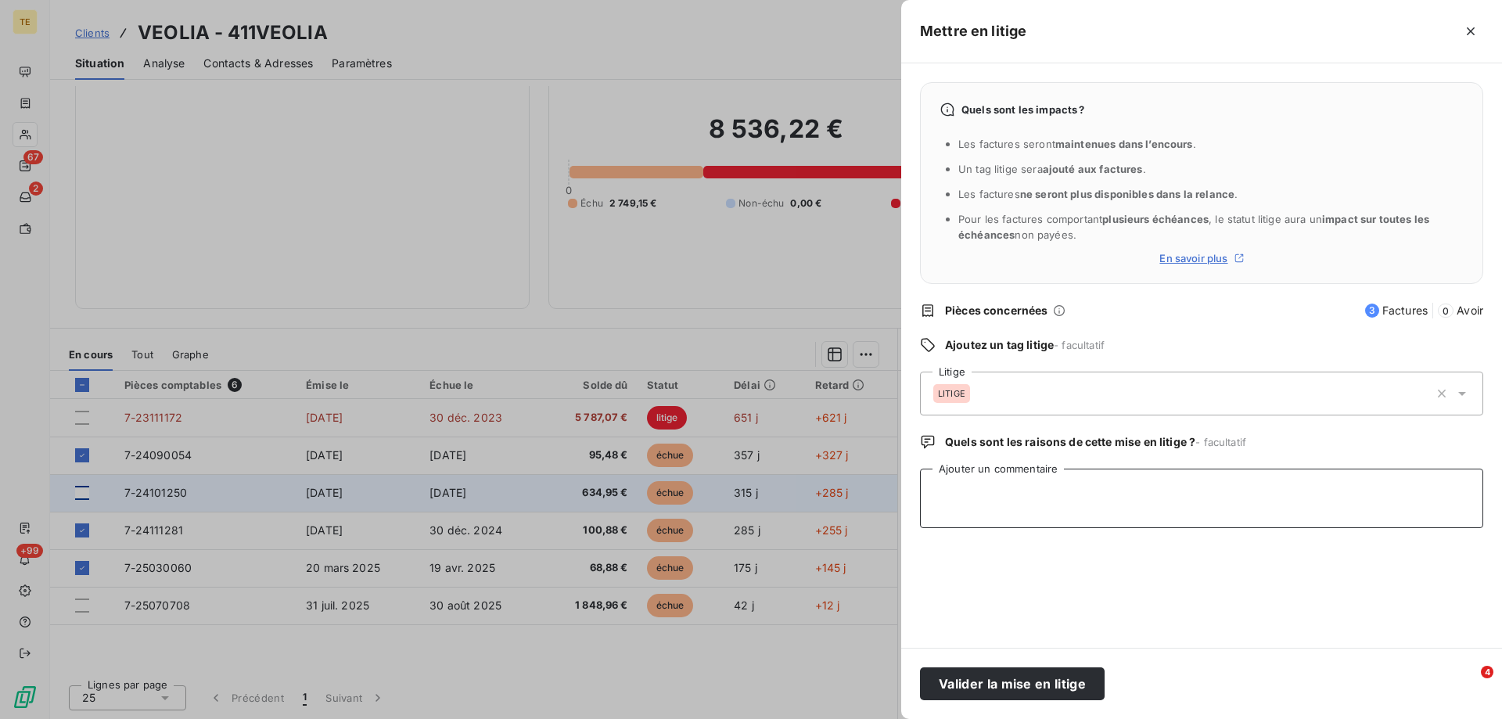
click at [944, 486] on textarea "Ajouter un commentaire" at bounding box center [1201, 498] width 563 height 59
click at [1027, 510] on textarea "Ajouter un commentaire" at bounding box center [1201, 498] width 563 height 59
paste textarea "De: [PERSON_NAME] <[EMAIL_ADDRESS][DOMAIN_NAME]> Envoyé: [DATE] 08:36 À: [PERSO…"
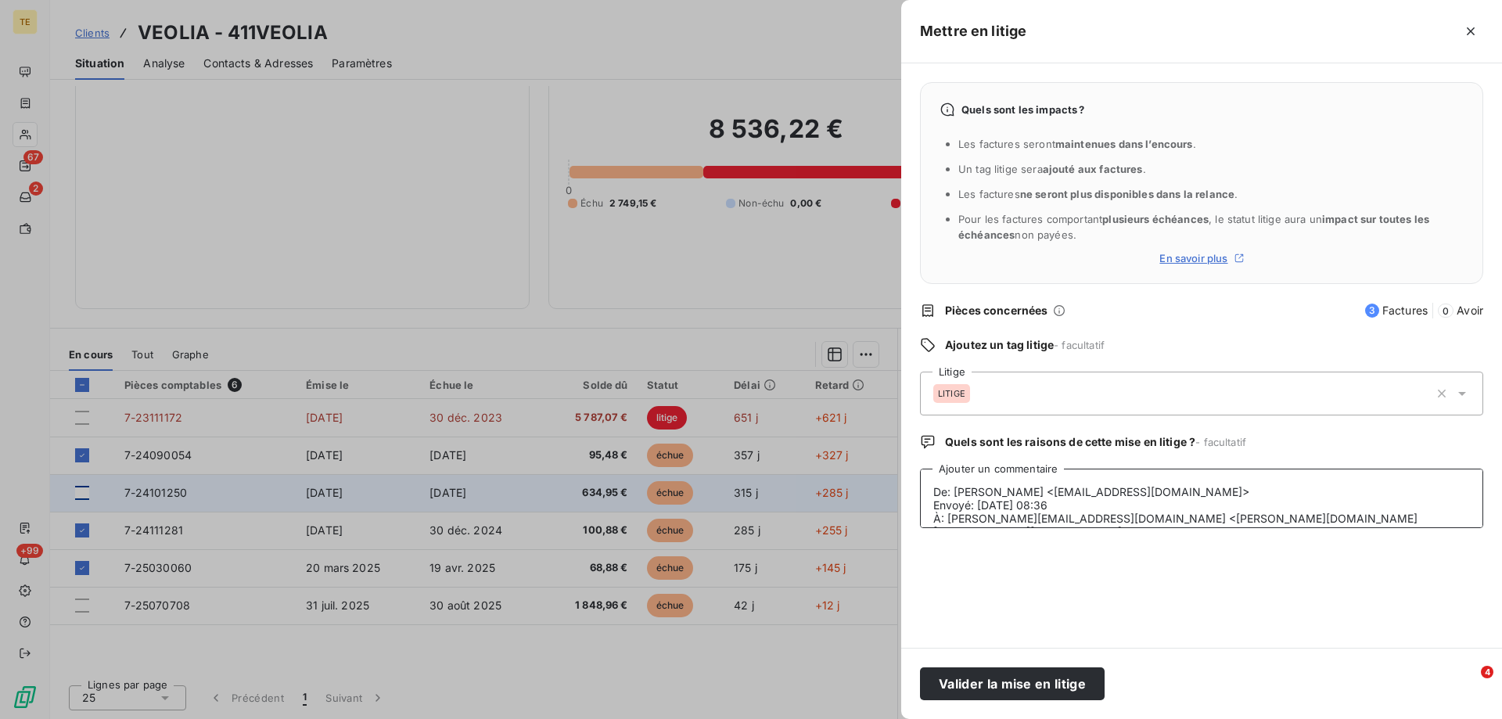
scroll to position [211, 0]
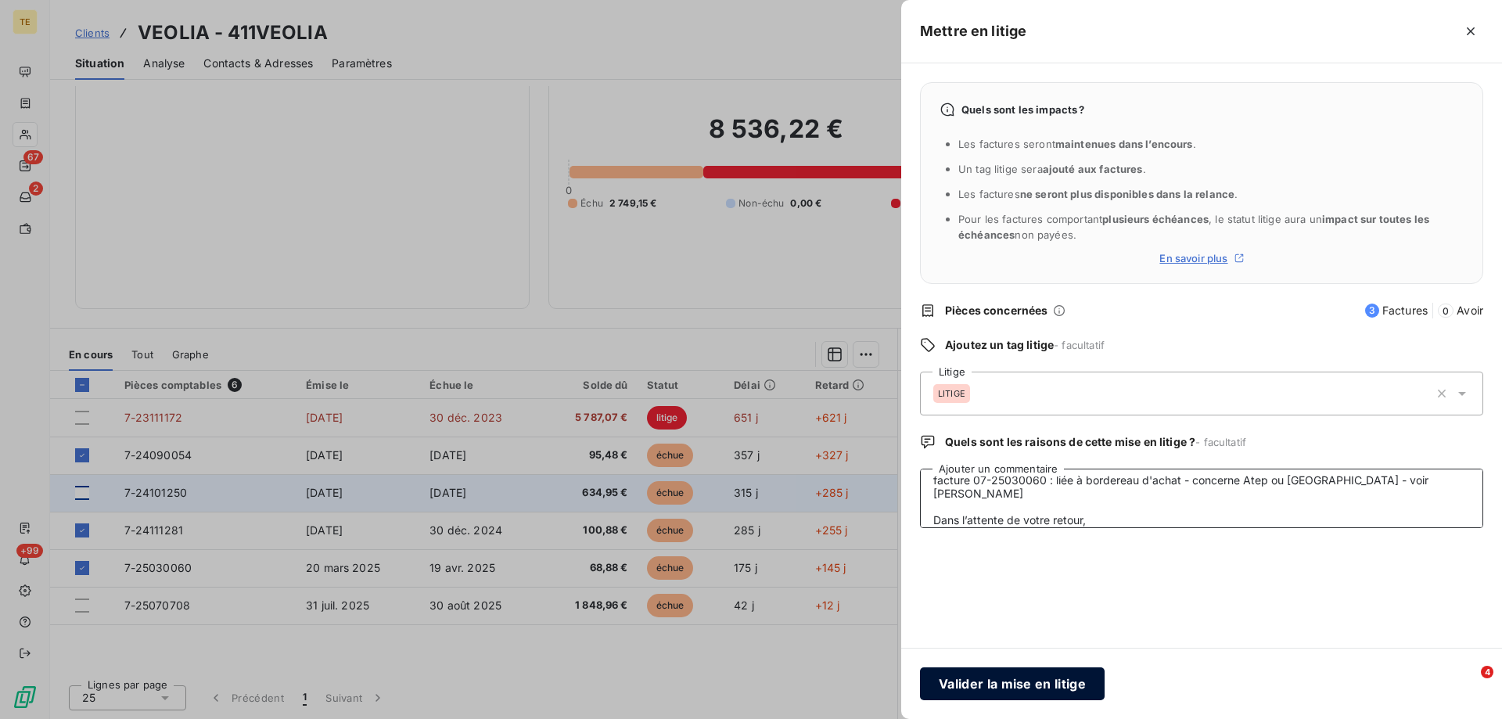
type textarea "De: [PERSON_NAME] <[EMAIL_ADDRESS][DOMAIN_NAME]> Envoyé: [DATE] 08:36 À: [PERSO…"
click at [999, 678] on button "Valider la mise en litige" at bounding box center [1012, 683] width 185 height 33
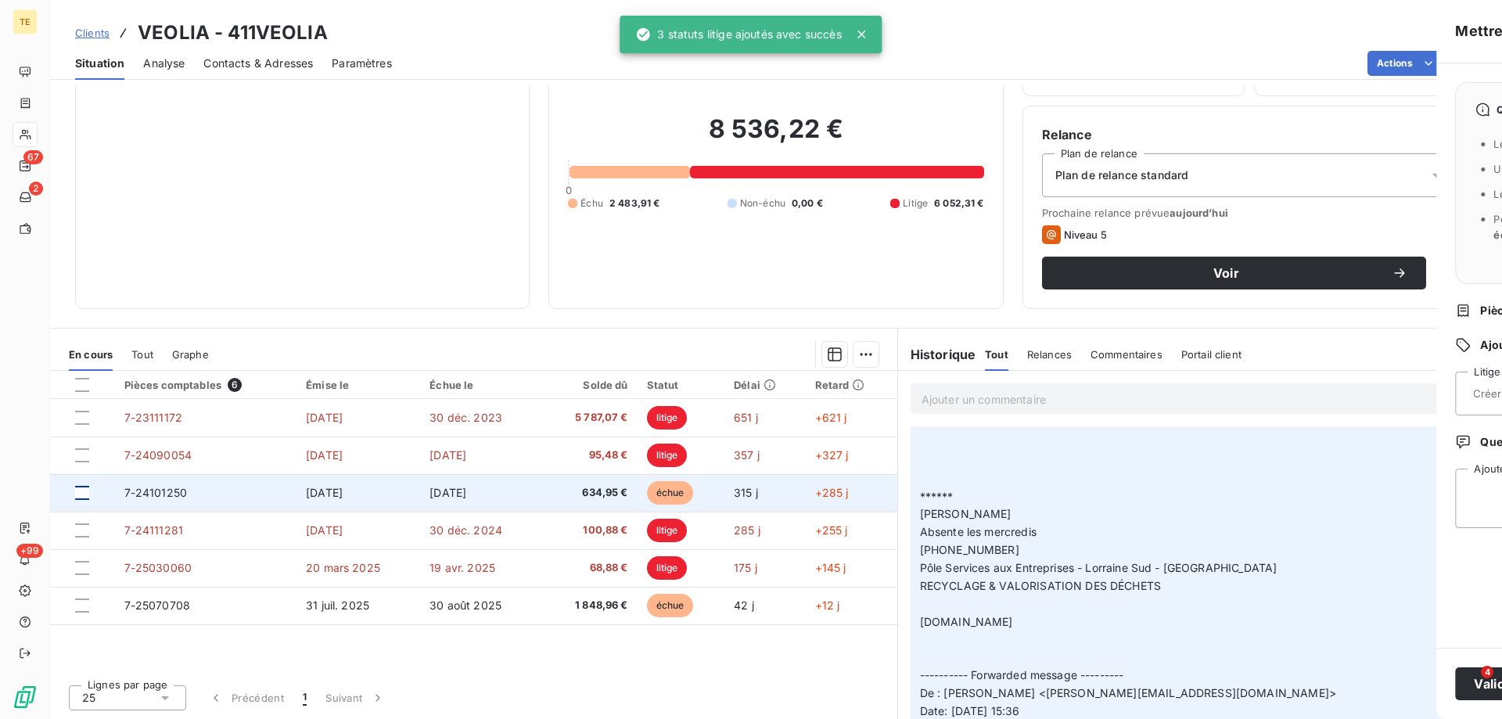
scroll to position [0, 0]
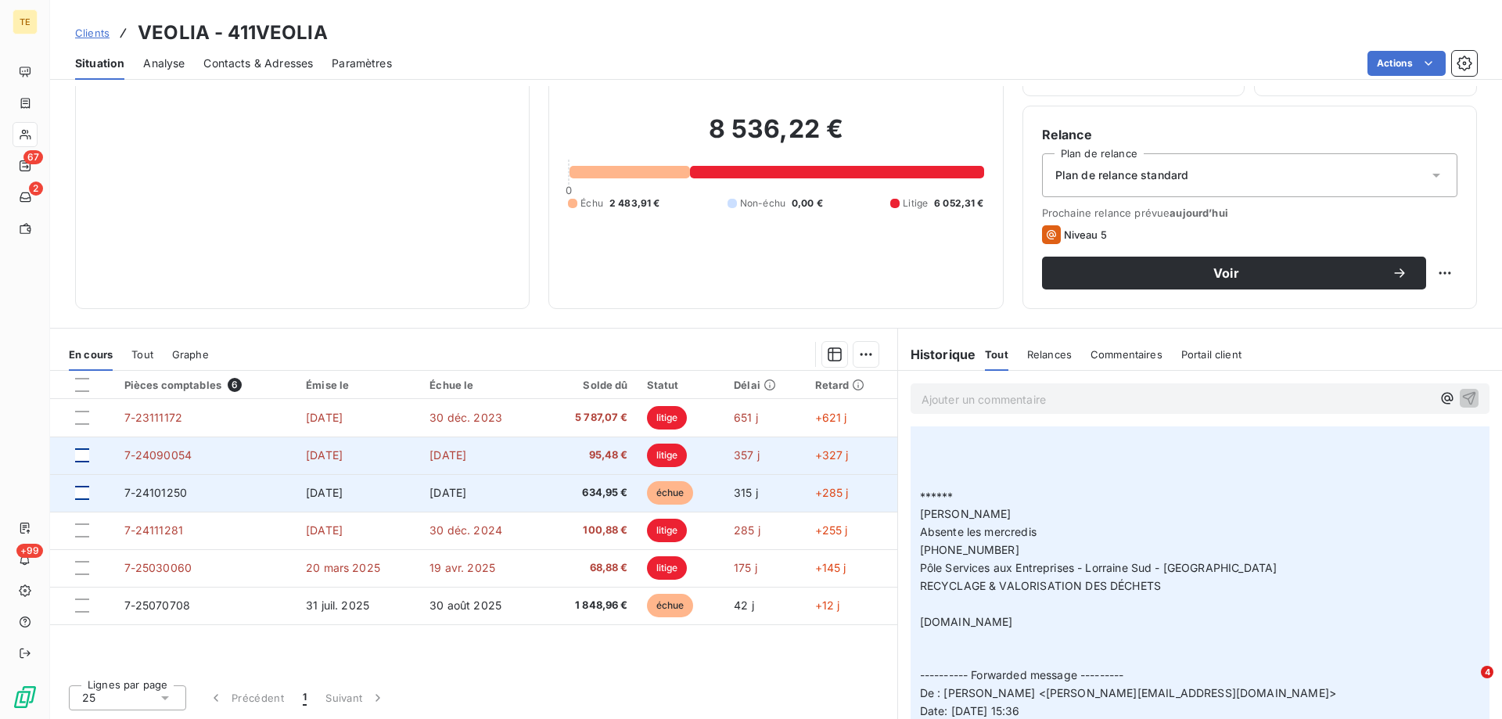
click at [80, 453] on div at bounding box center [82, 455] width 14 height 14
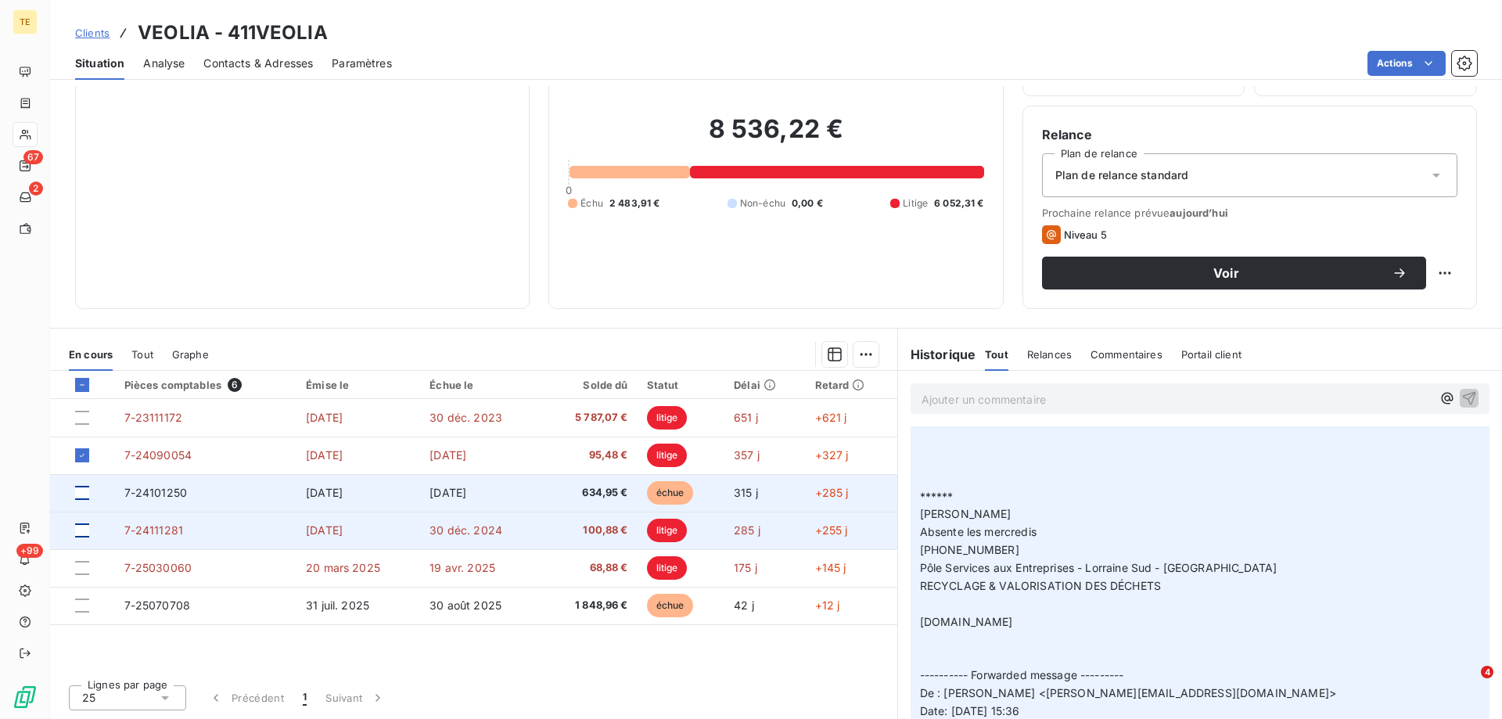
click at [79, 532] on div at bounding box center [82, 530] width 14 height 14
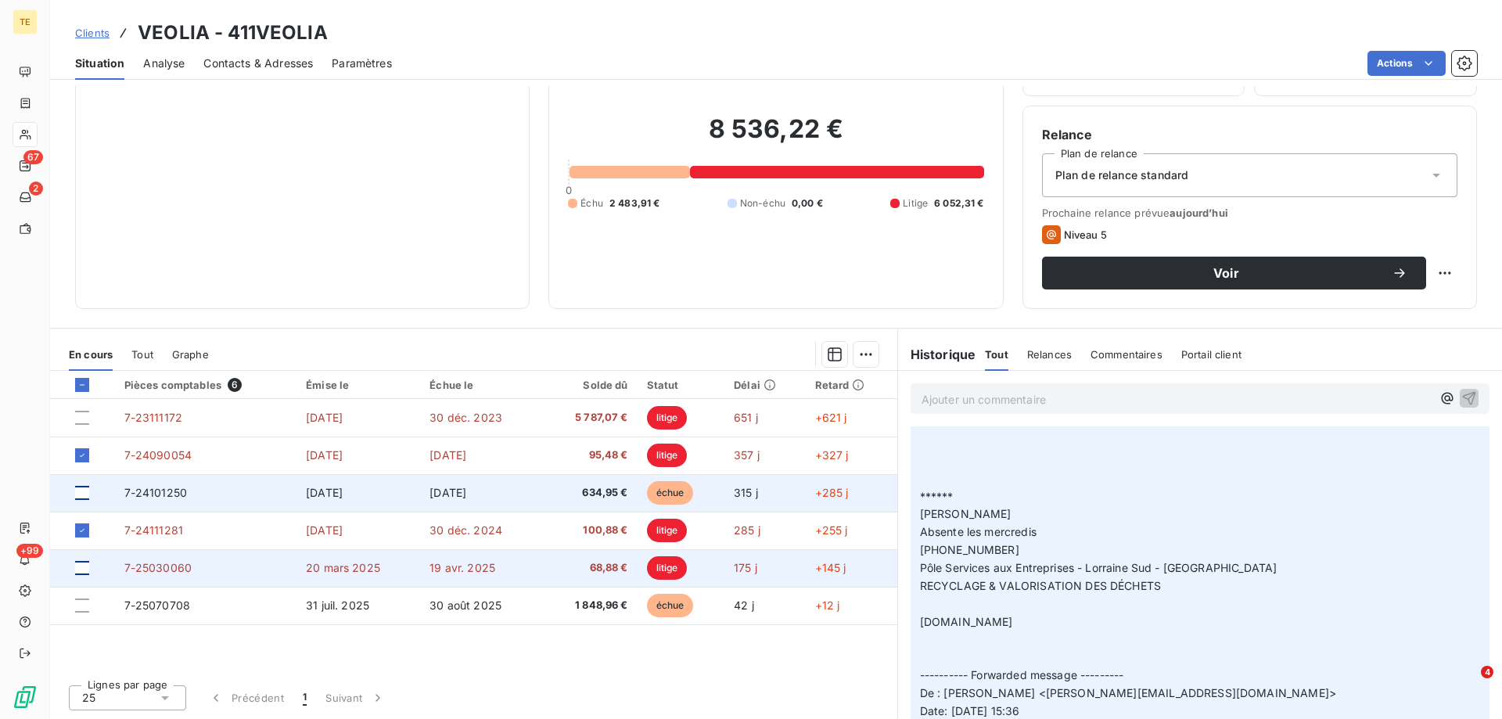
click at [82, 568] on div at bounding box center [82, 568] width 14 height 14
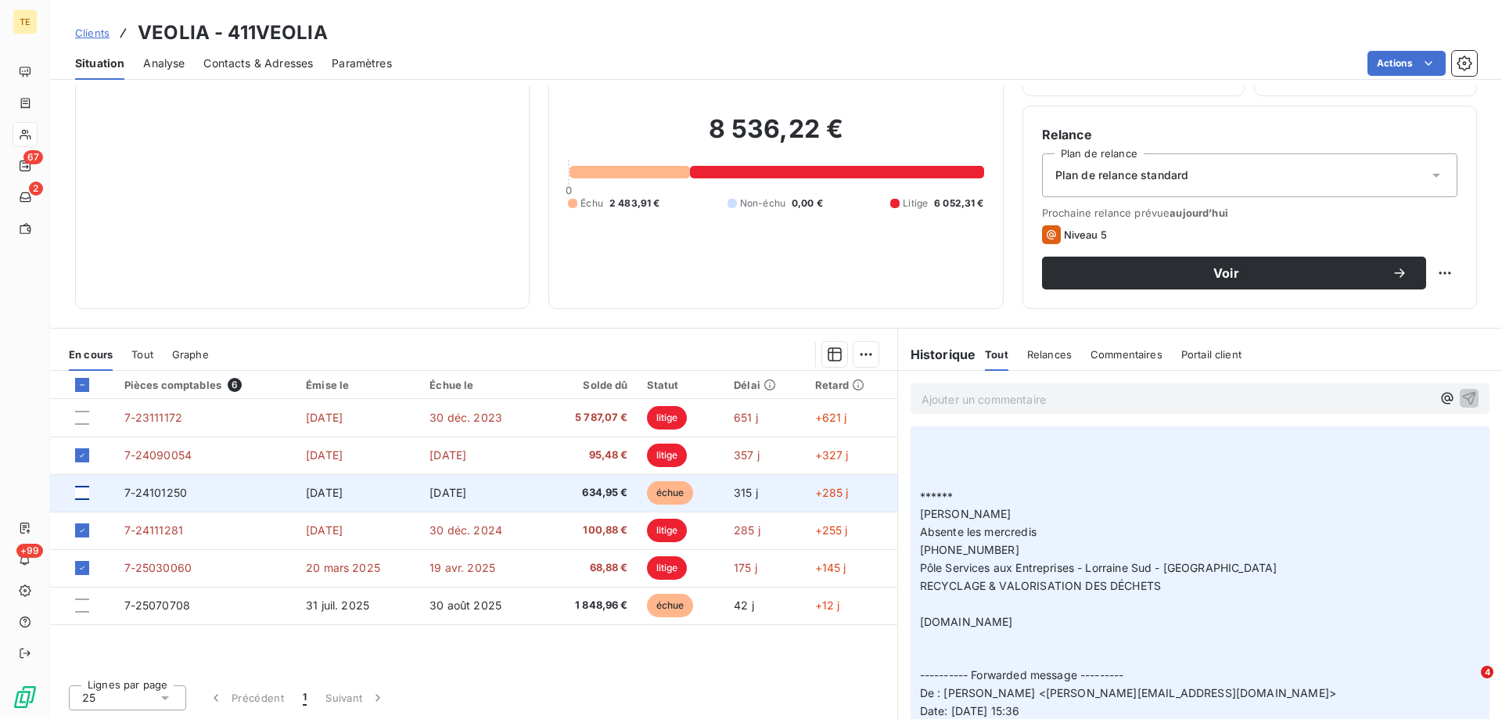
click at [955, 398] on p "Ajouter un commentaire ﻿" at bounding box center [1177, 400] width 510 height 20
click at [862, 351] on html "TE 67 2 +99 Clients VEOLIA - 411VEOLIA Situation Analyse Contacts & Adresses Pa…" at bounding box center [751, 359] width 1502 height 719
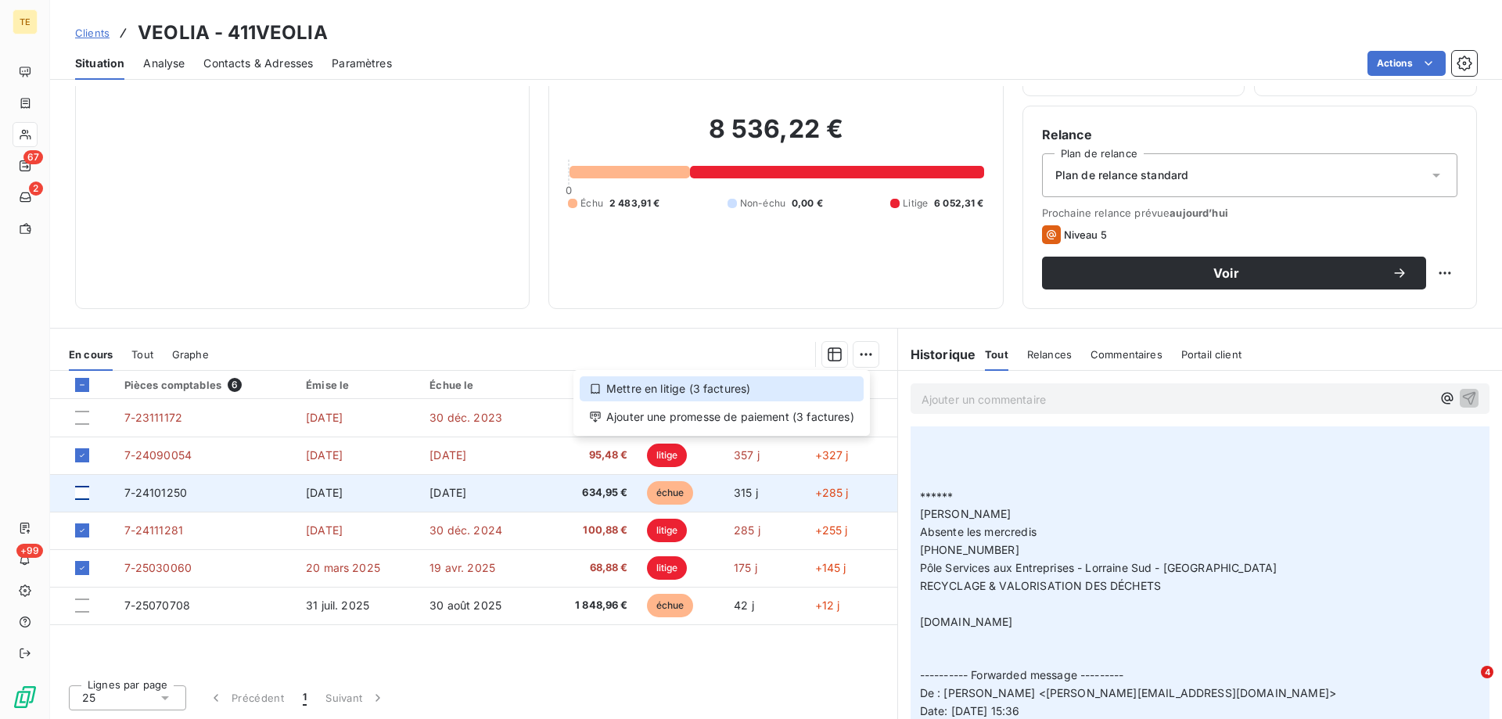
click at [697, 384] on div "Mettre en litige (3 factures)" at bounding box center [722, 388] width 284 height 25
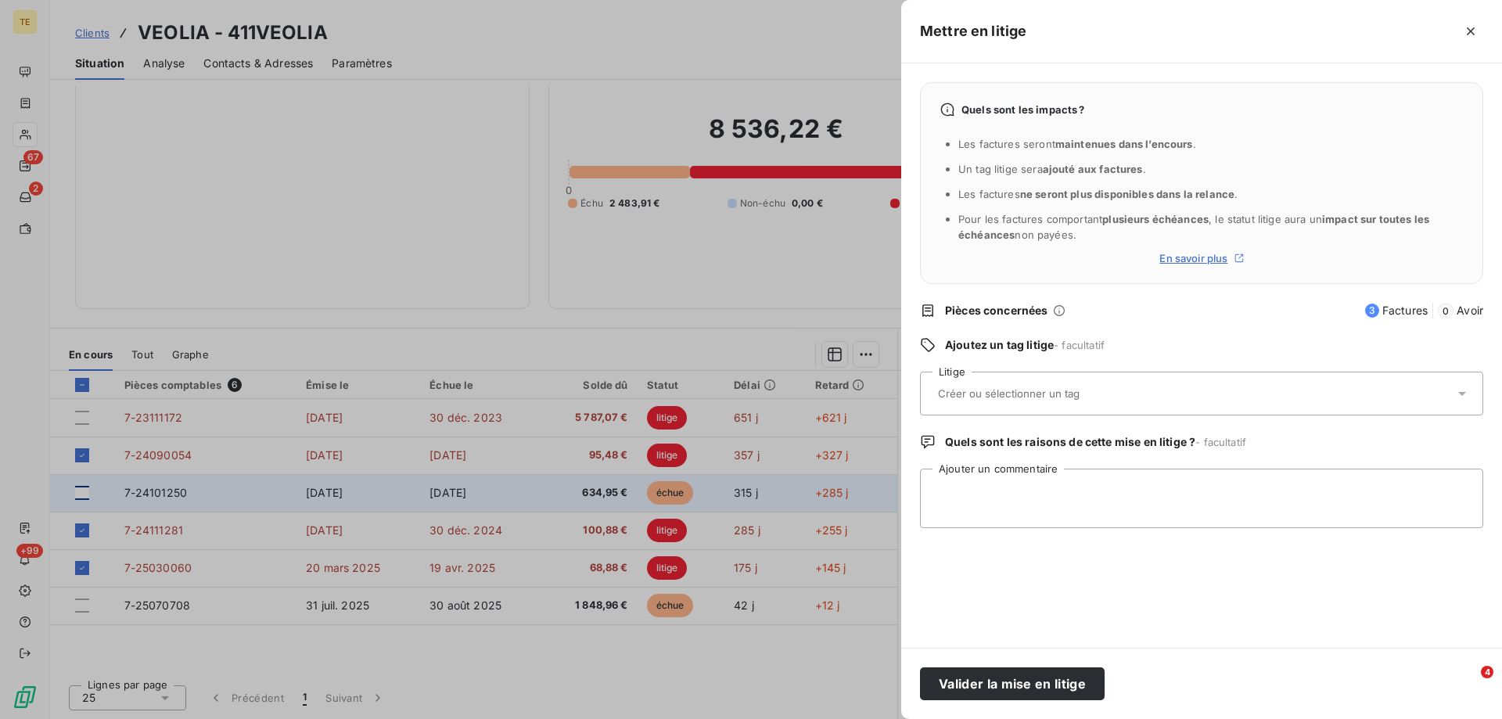
click at [944, 385] on div at bounding box center [1194, 393] width 521 height 33
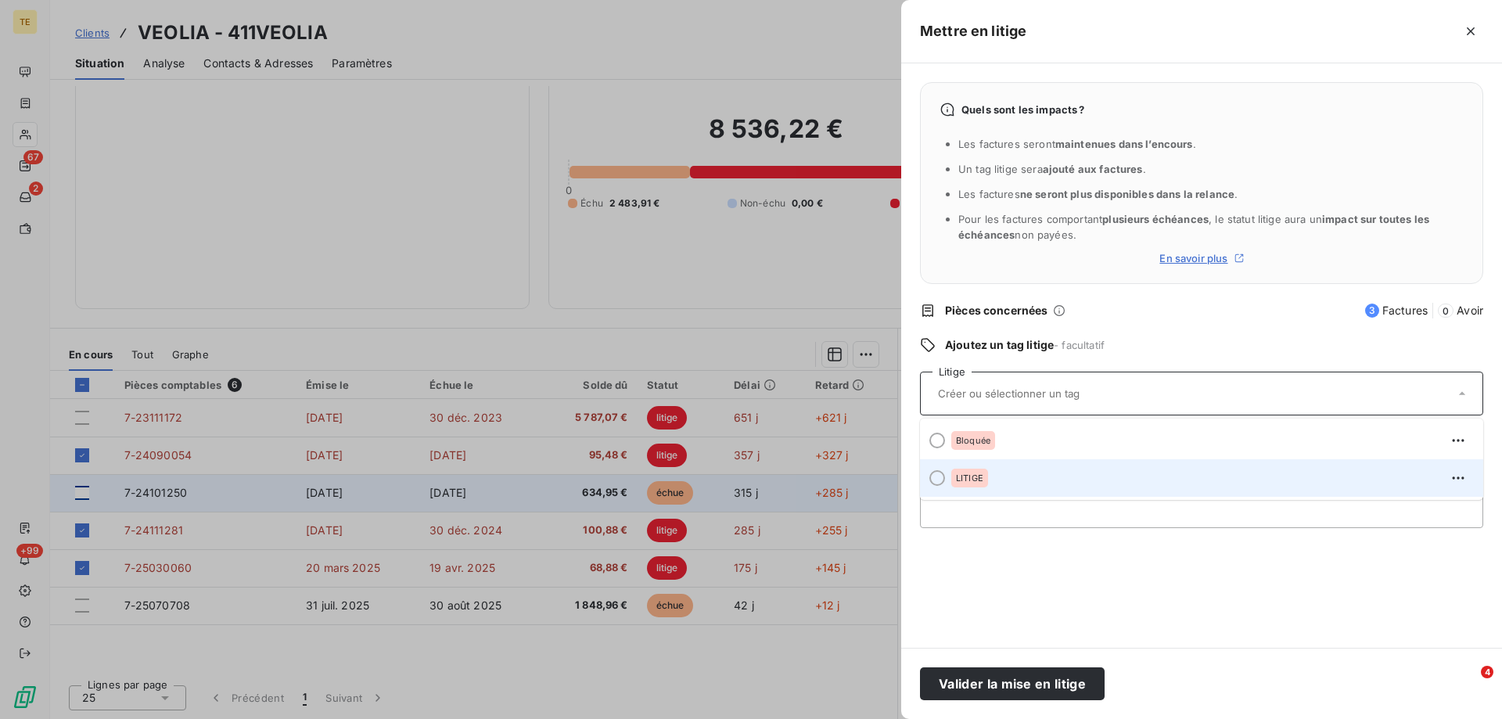
click at [965, 477] on span "LITIGE" at bounding box center [969, 477] width 27 height 9
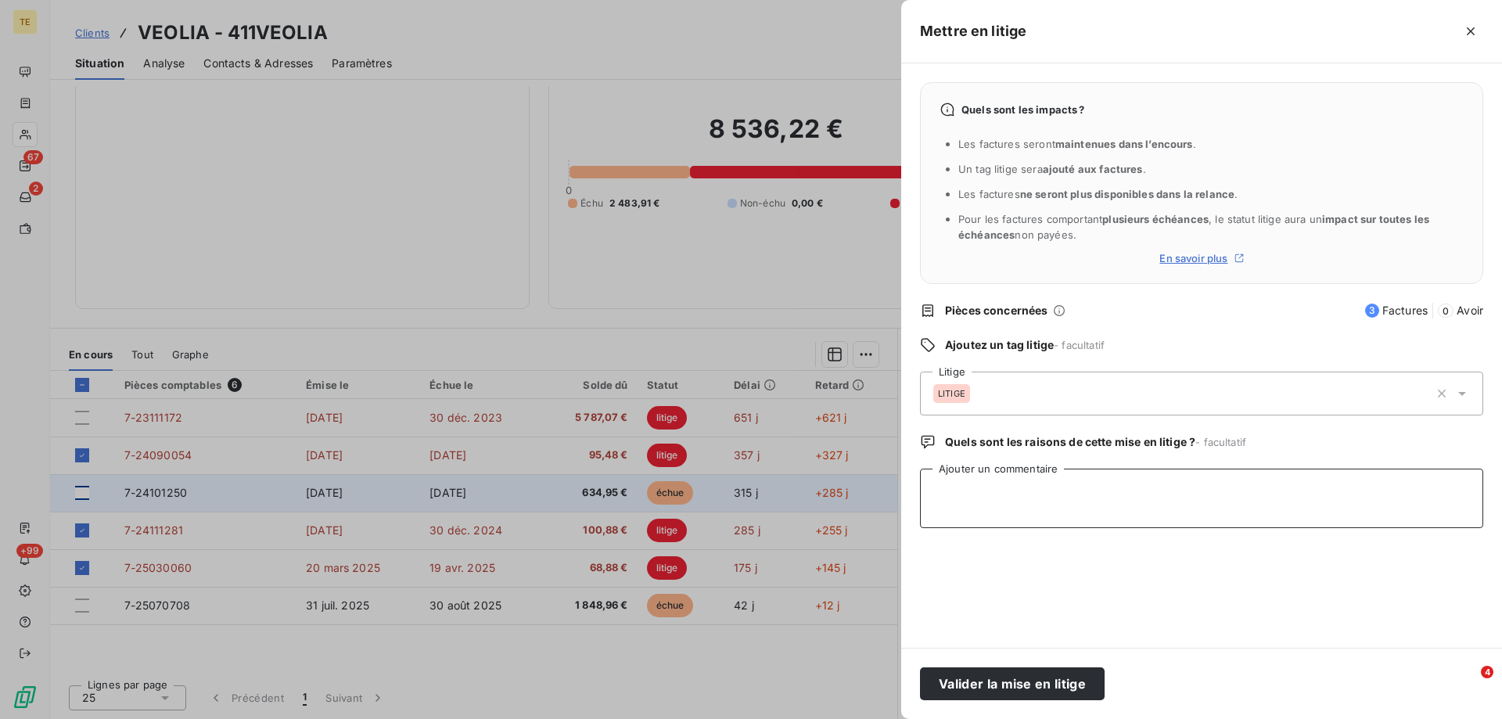
click at [959, 485] on textarea "Ajouter un commentaire" at bounding box center [1201, 498] width 563 height 59
paste textarea "De: [PERSON_NAME] <[EMAIL_ADDRESS][DOMAIN_NAME]> Envoyé: [DATE] 11:01 À: [PERSO…"
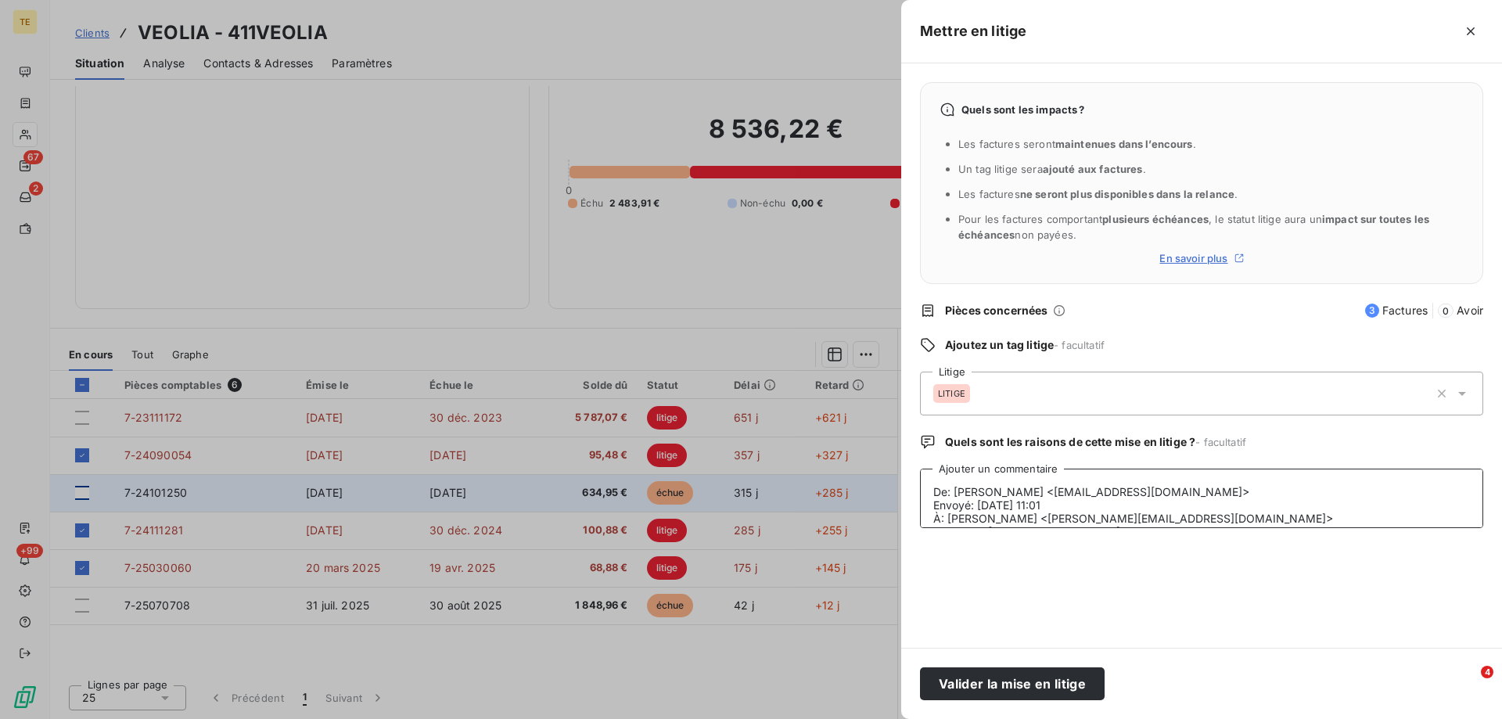
scroll to position [131, 0]
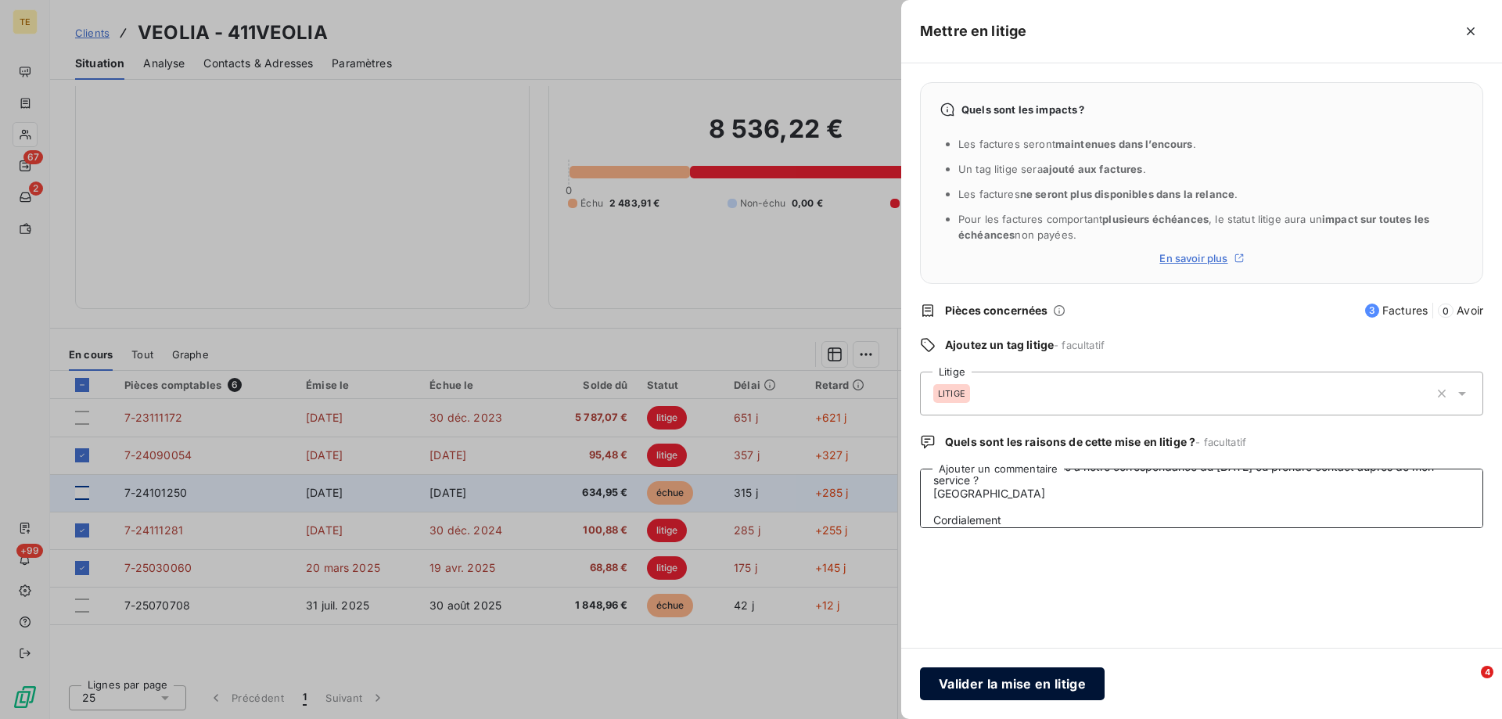
type textarea "De: [PERSON_NAME] <[EMAIL_ADDRESS][DOMAIN_NAME]> Envoyé: [DATE] 11:01 À: [PERSO…"
click at [1009, 685] on button "Valider la mise en litige" at bounding box center [1012, 683] width 185 height 33
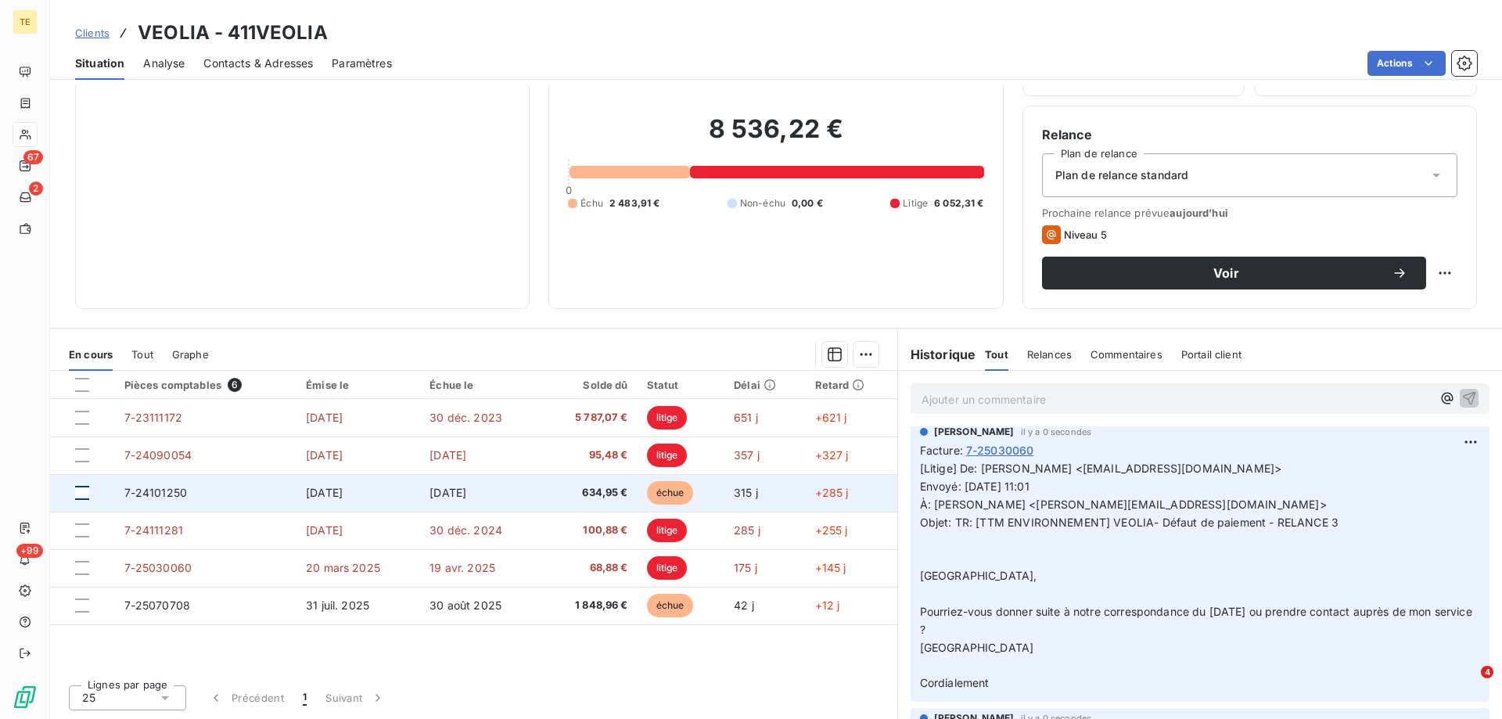
scroll to position [0, 0]
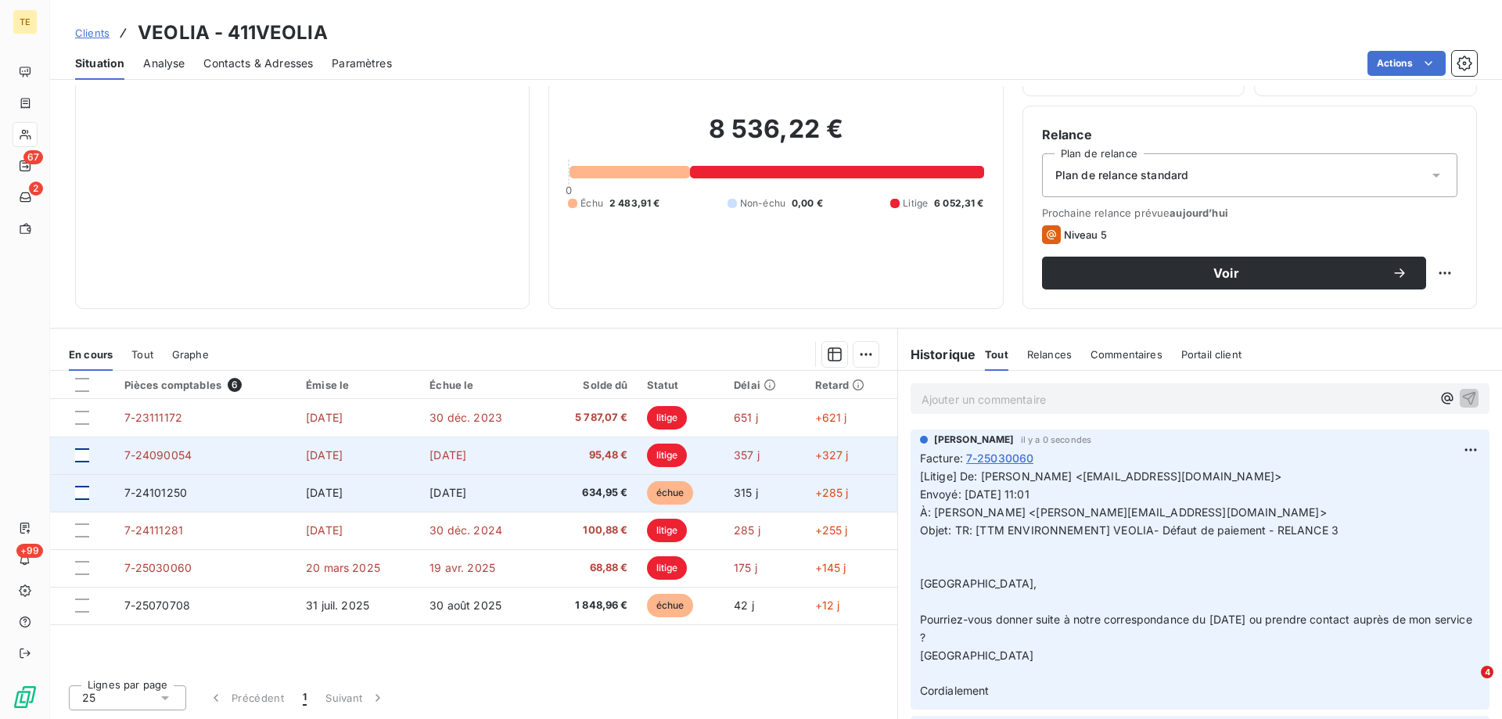
click at [81, 458] on div at bounding box center [82, 455] width 14 height 14
click at [85, 452] on icon at bounding box center [81, 455] width 9 height 9
click at [1450, 447] on html "TE 67 2 +99 Clients VEOLIA - 411VEOLIA Situation Analyse Contacts & Adresses Pa…" at bounding box center [751, 359] width 1502 height 719
click at [1399, 516] on div "Supprimer" at bounding box center [1410, 512] width 88 height 25
